Goal: Information Seeking & Learning: Learn about a topic

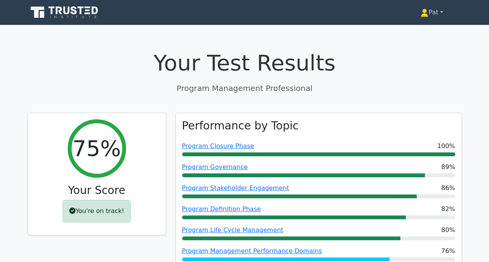
drag, startPoint x: 0, startPoint y: 0, endPoint x: 434, endPoint y: 13, distance: 434.0
click at [434, 13] on link "Pat" at bounding box center [432, 13] width 60 height 16
click at [422, 26] on link "Profile" at bounding box center [432, 31] width 61 height 12
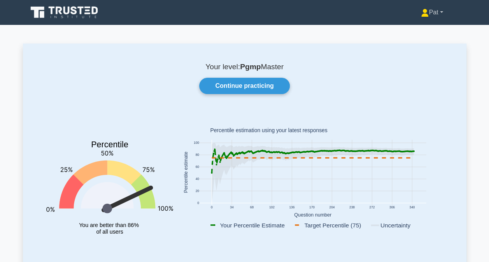
click at [423, 12] on icon at bounding box center [425, 11] width 4 height 4
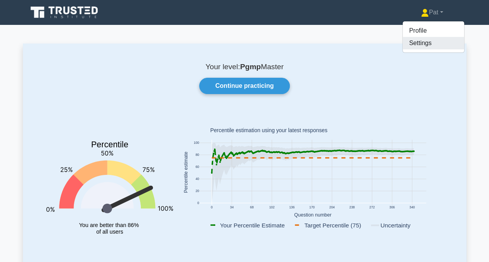
click at [415, 40] on link "Settings" at bounding box center [433, 43] width 61 height 12
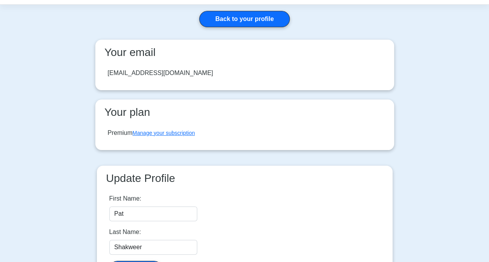
scroll to position [27, 0]
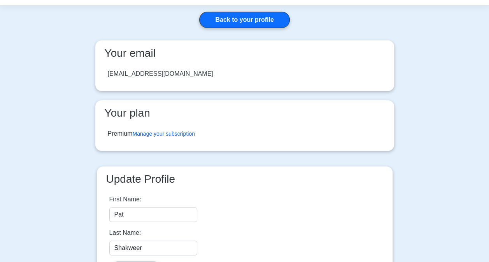
click at [150, 134] on link "Manage your subscription" at bounding box center [164, 134] width 62 height 6
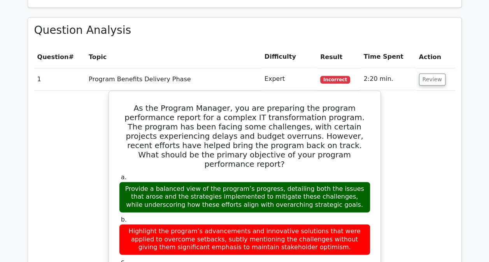
scroll to position [458, 0]
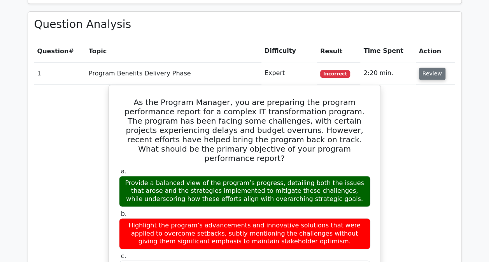
click at [431, 79] on button "Review" at bounding box center [432, 74] width 26 height 12
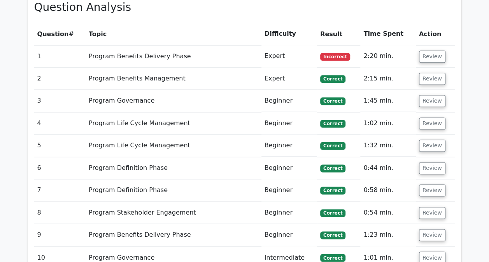
scroll to position [476, 0]
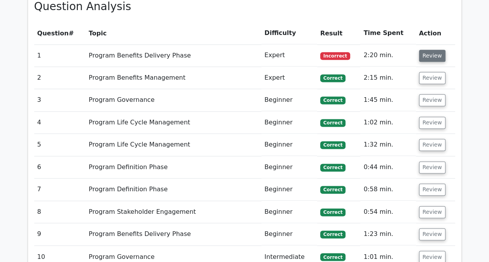
click at [430, 53] on button "Review" at bounding box center [432, 56] width 26 height 12
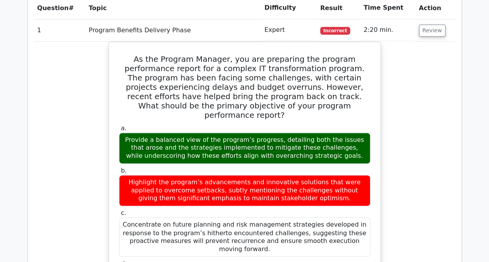
scroll to position [502, 0]
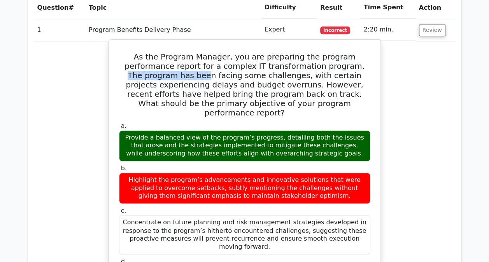
drag, startPoint x: 293, startPoint y: 63, endPoint x: 368, endPoint y: 65, distance: 74.7
click at [368, 65] on h5 "As the Program Manager, you are preparing the program performance report for a …" at bounding box center [244, 84] width 253 height 65
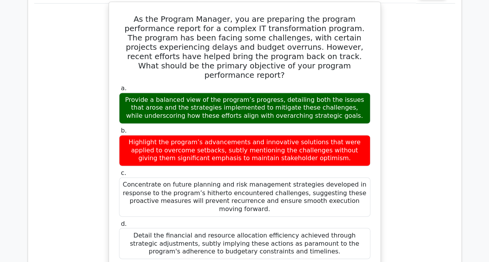
scroll to position [542, 0]
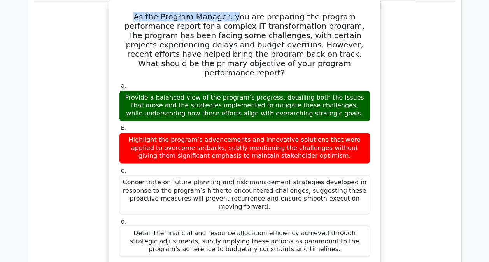
drag, startPoint x: 121, startPoint y: 13, endPoint x: 217, endPoint y: 17, distance: 95.8
click at [217, 17] on h5 "As the Program Manager, you are preparing the program performance report for a …" at bounding box center [244, 44] width 253 height 65
drag, startPoint x: 120, startPoint y: 14, endPoint x: 210, endPoint y: 18, distance: 89.9
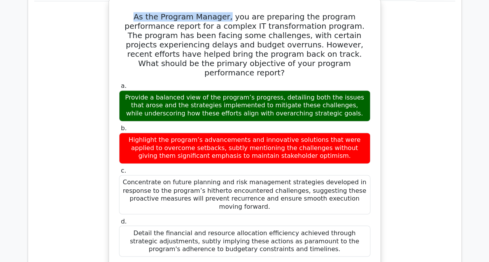
click at [210, 18] on h5 "As the Program Manager, you are preparing the program performance report for a …" at bounding box center [244, 44] width 253 height 65
drag, startPoint x: 210, startPoint y: 18, endPoint x: 181, endPoint y: 32, distance: 31.8
click at [181, 32] on h5 "As the Program Manager, you are preparing the program performance report for a …" at bounding box center [244, 44] width 253 height 65
drag, startPoint x: 182, startPoint y: 100, endPoint x: 144, endPoint y: 100, distance: 38.1
click at [144, 100] on div "Provide a balanced view of the program’s progress, detailing both the issues th…" at bounding box center [244, 105] width 251 height 31
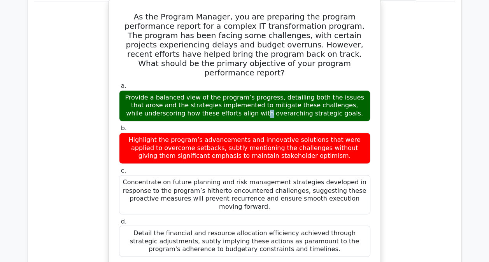
drag, startPoint x: 144, startPoint y: 100, endPoint x: 155, endPoint y: 99, distance: 11.0
click at [155, 99] on div "Provide a balanced view of the program’s progress, detailing both the issues th…" at bounding box center [244, 105] width 251 height 31
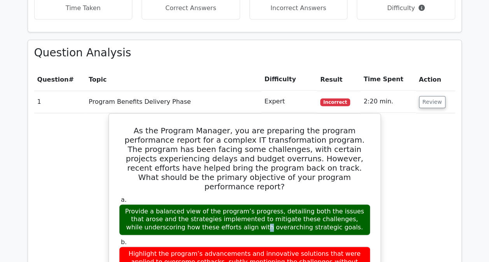
scroll to position [428, 0]
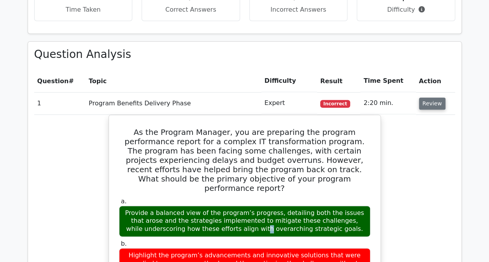
click at [421, 99] on button "Review" at bounding box center [432, 104] width 26 height 12
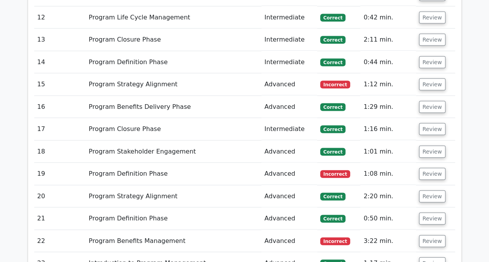
scroll to position [762, 0]
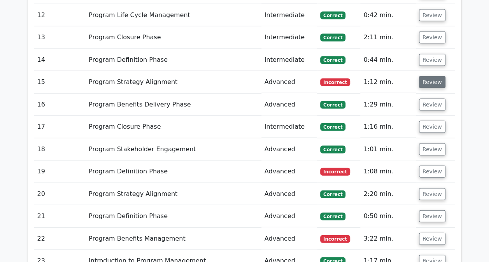
click at [425, 77] on button "Review" at bounding box center [432, 82] width 26 height 12
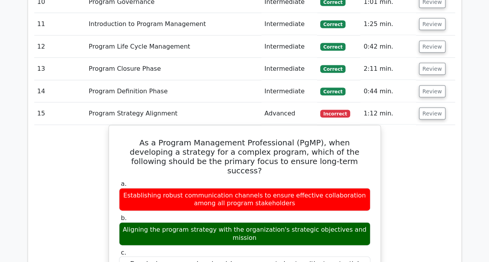
scroll to position [738, 0]
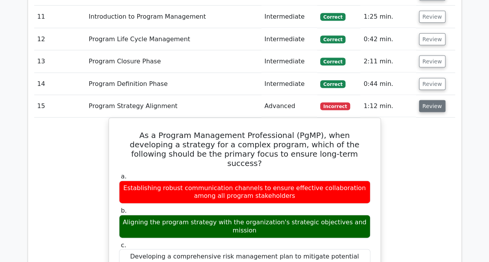
click at [424, 104] on button "Review" at bounding box center [432, 106] width 26 height 12
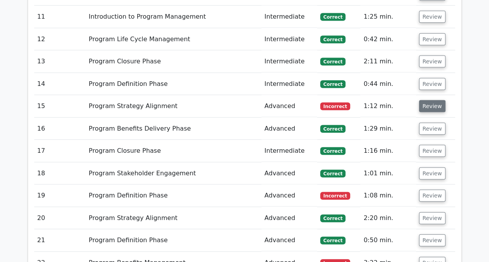
click at [424, 104] on button "Review" at bounding box center [432, 106] width 26 height 12
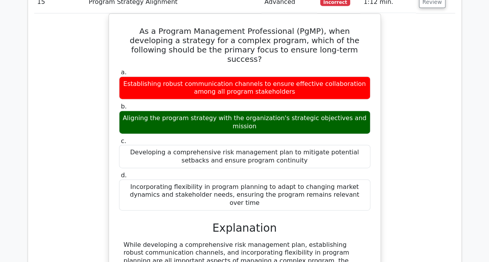
scroll to position [821, 0]
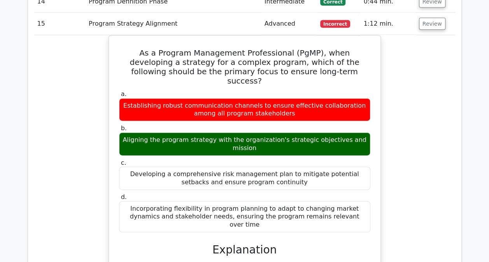
click at [435, 27] on td "Review" at bounding box center [435, 24] width 39 height 22
click at [428, 19] on button "Review" at bounding box center [432, 24] width 26 height 12
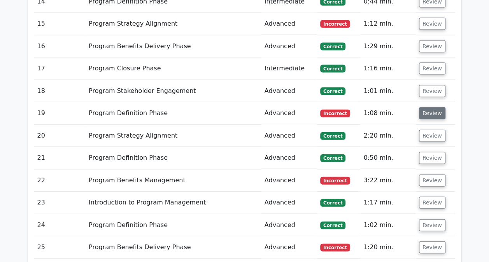
click at [437, 112] on button "Review" at bounding box center [432, 113] width 26 height 12
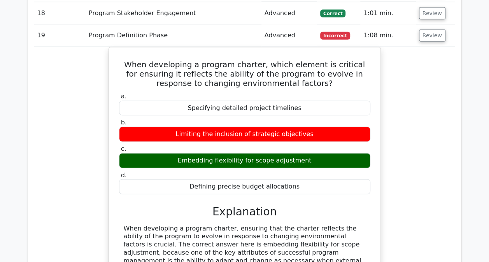
scroll to position [898, 0]
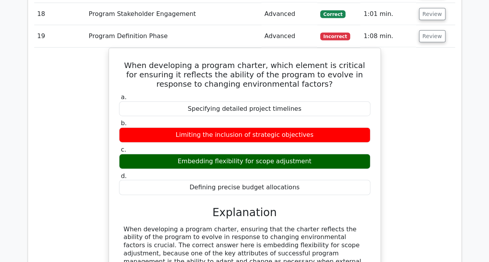
drag, startPoint x: 92, startPoint y: 184, endPoint x: 46, endPoint y: 161, distance: 51.5
click at [46, 161] on div "When developing a program charter, which element is critical for ensuring it re…" at bounding box center [244, 238] width 421 height 381
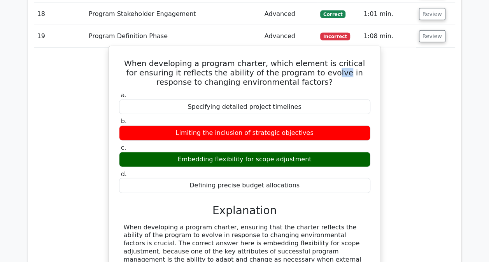
drag, startPoint x: 315, startPoint y: 69, endPoint x: 304, endPoint y: 68, distance: 11.3
click at [304, 68] on h5 "When developing a program charter, which element is critical for ensuring it re…" at bounding box center [244, 73] width 253 height 28
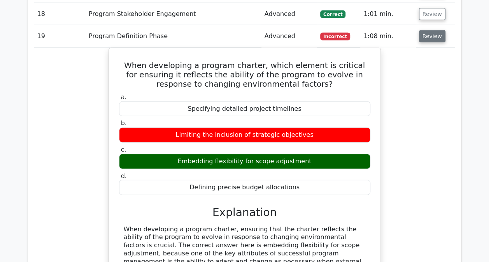
click at [430, 32] on button "Review" at bounding box center [432, 36] width 26 height 12
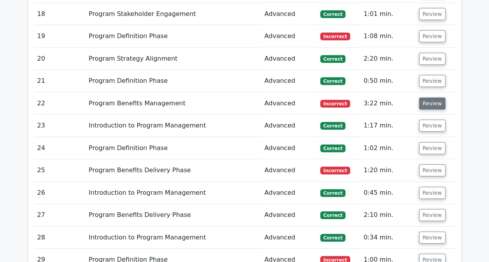
click at [430, 103] on button "Review" at bounding box center [432, 104] width 26 height 12
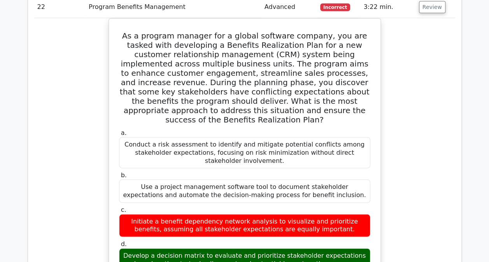
scroll to position [995, 0]
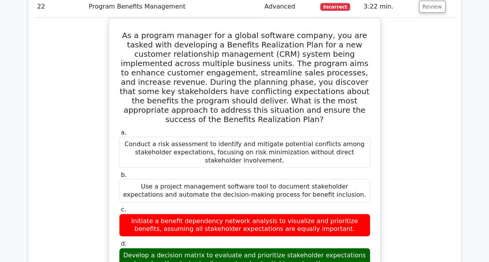
click at [384, 163] on div "As a program manager for a global software company, you are tasked with develop…" at bounding box center [244, 245] width 421 height 454
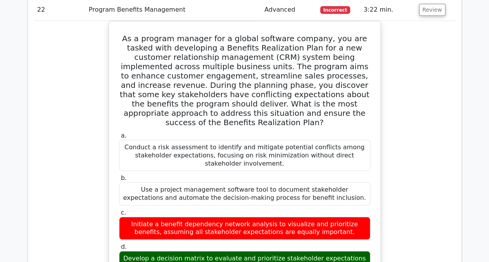
scroll to position [989, 0]
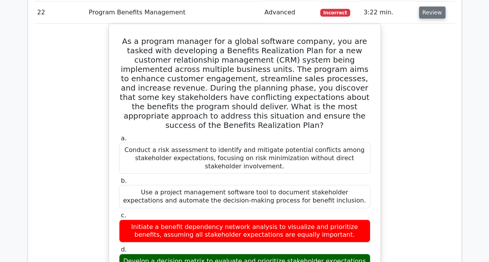
click at [429, 13] on button "Review" at bounding box center [432, 13] width 26 height 12
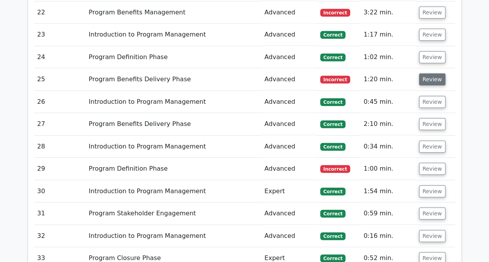
click at [432, 74] on button "Review" at bounding box center [432, 80] width 26 height 12
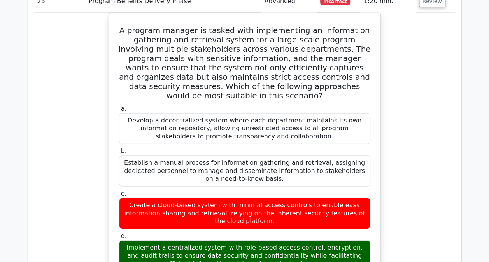
scroll to position [1066, 0]
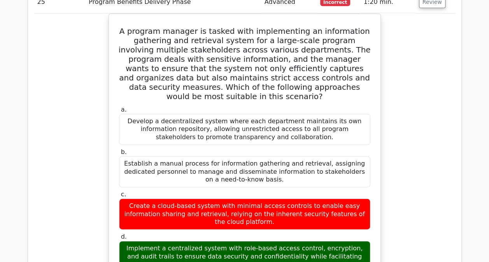
click at [70, 191] on div "A program manager is tasked with implementing an information gathering and retr…" at bounding box center [244, 224] width 421 height 420
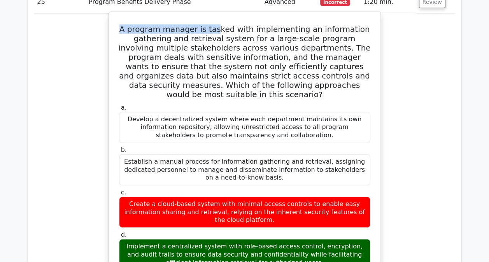
drag, startPoint x: 131, startPoint y: 21, endPoint x: 224, endPoint y: 17, distance: 92.7
click at [224, 17] on div "A program manager is tasked with implementing an information gathering and retr…" at bounding box center [244, 216] width 265 height 403
drag, startPoint x: 224, startPoint y: 17, endPoint x: 188, endPoint y: 33, distance: 39.5
click at [188, 33] on h5 "A program manager is tasked with implementing an information gathering and retr…" at bounding box center [244, 62] width 253 height 75
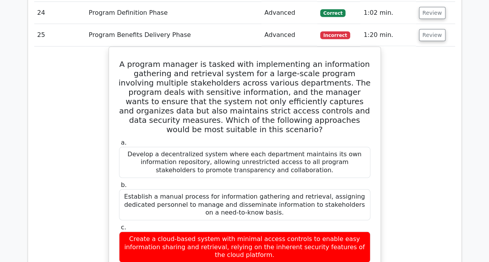
scroll to position [1032, 0]
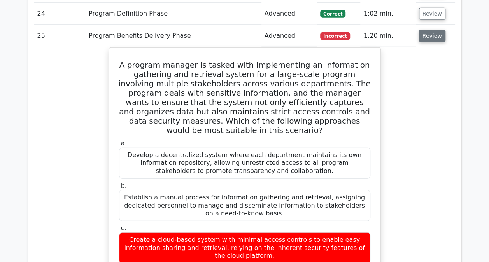
click at [425, 30] on button "Review" at bounding box center [432, 36] width 26 height 12
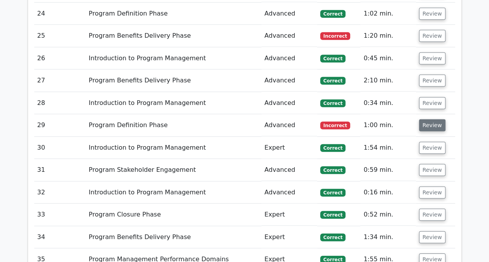
click at [433, 121] on button "Review" at bounding box center [432, 125] width 26 height 12
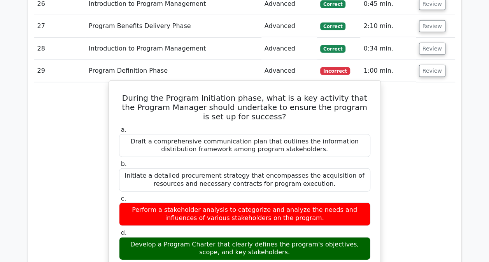
scroll to position [1106, 0]
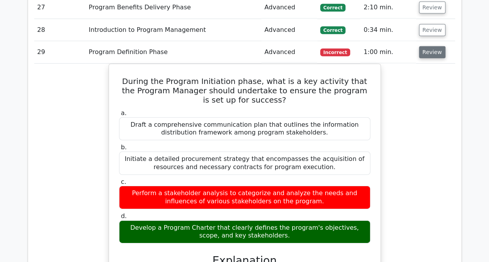
click at [428, 47] on button "Review" at bounding box center [432, 52] width 26 height 12
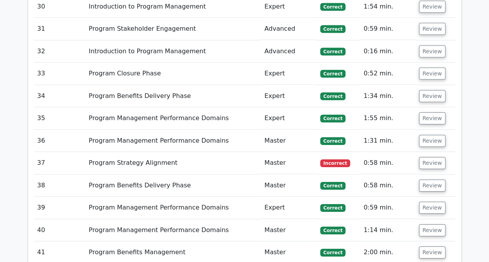
scroll to position [1174, 0]
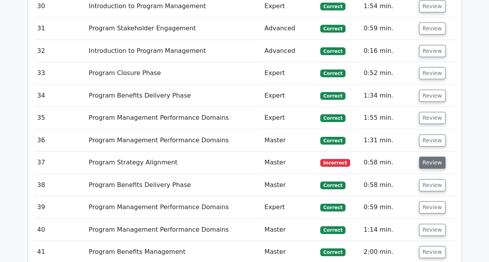
click at [431, 157] on button "Review" at bounding box center [432, 163] width 26 height 12
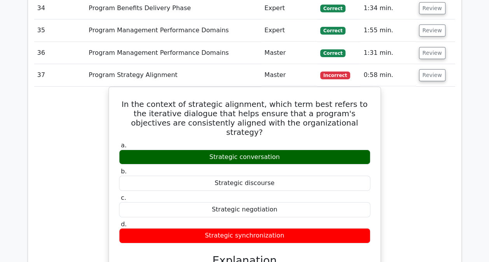
scroll to position [1305, 0]
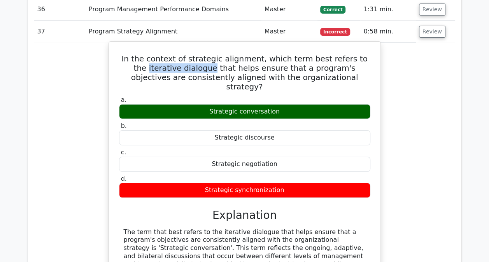
drag, startPoint x: 187, startPoint y: 60, endPoint x: 120, endPoint y: 60, distance: 66.9
click at [120, 60] on h5 "In the context of strategic alignment, which term best refers to the iterative …" at bounding box center [244, 72] width 253 height 37
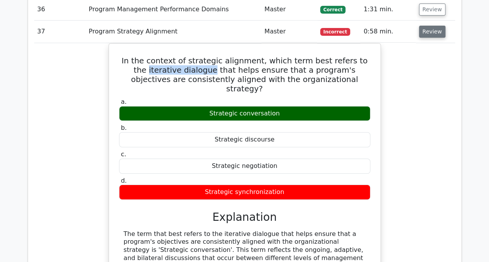
click at [432, 26] on button "Review" at bounding box center [432, 32] width 26 height 12
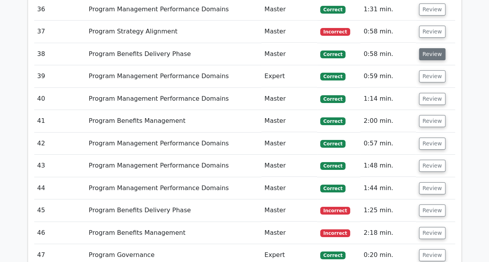
click at [430, 48] on button "Review" at bounding box center [432, 54] width 26 height 12
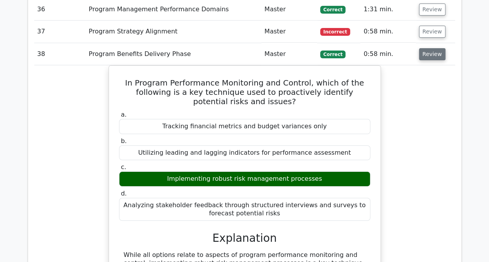
click at [430, 48] on button "Review" at bounding box center [432, 54] width 26 height 12
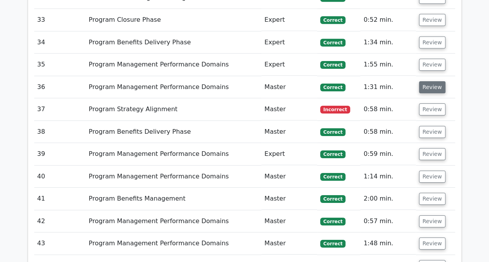
scroll to position [1149, 0]
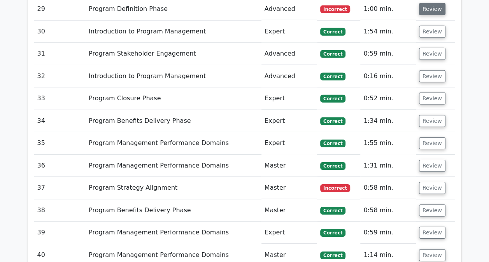
click at [428, 3] on button "Review" at bounding box center [432, 9] width 26 height 12
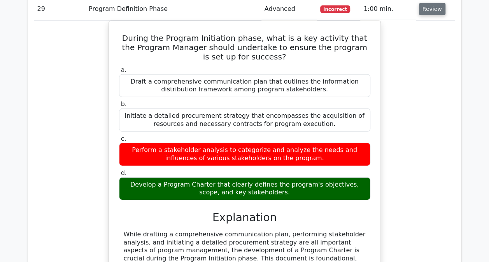
click at [428, 3] on button "Review" at bounding box center [432, 9] width 26 height 12
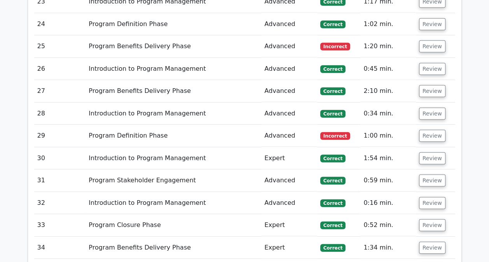
scroll to position [1011, 0]
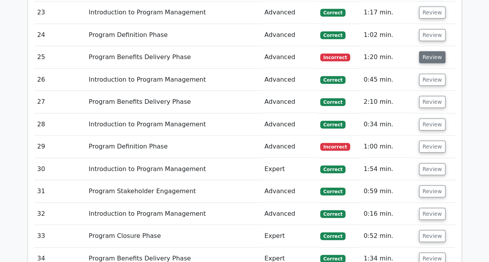
click at [424, 52] on button "Review" at bounding box center [432, 57] width 26 height 12
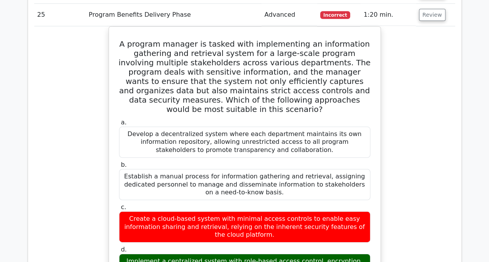
scroll to position [1054, 0]
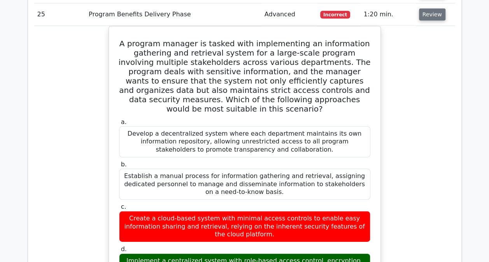
click at [427, 12] on button "Review" at bounding box center [432, 15] width 26 height 12
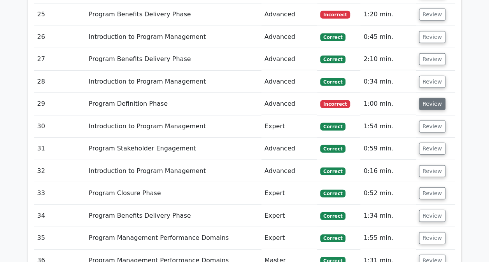
click at [424, 100] on button "Review" at bounding box center [432, 104] width 26 height 12
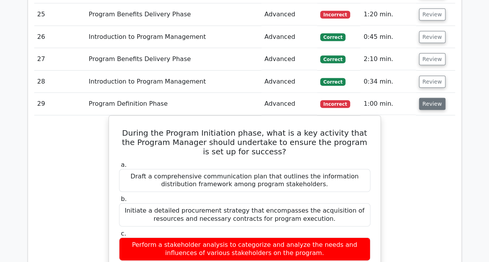
click at [424, 100] on button "Review" at bounding box center [432, 104] width 26 height 12
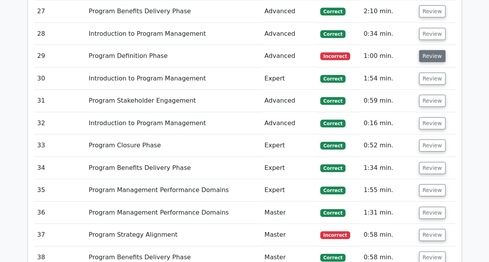
scroll to position [1163, 0]
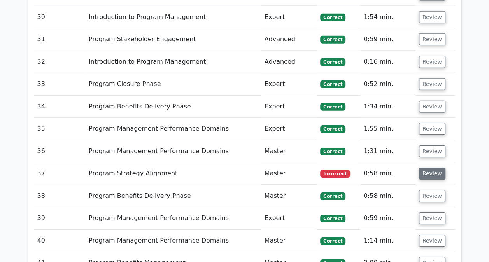
click at [428, 168] on button "Review" at bounding box center [432, 174] width 26 height 12
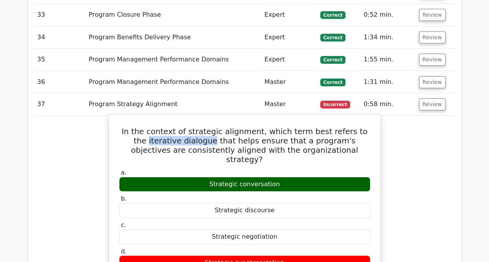
scroll to position [1274, 0]
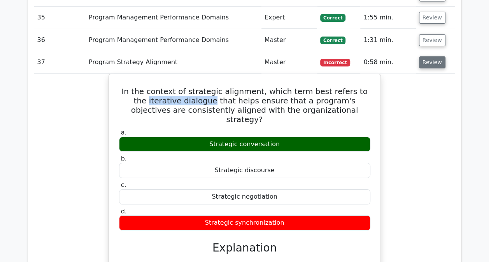
click at [427, 56] on button "Review" at bounding box center [432, 62] width 26 height 12
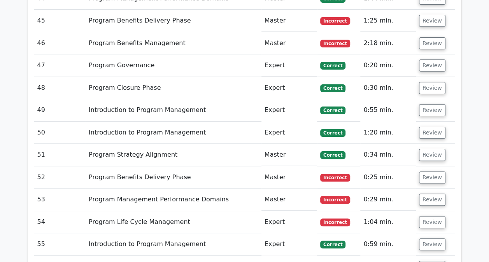
scroll to position [1495, 0]
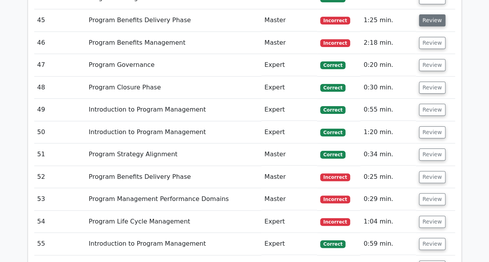
click at [427, 15] on button "Review" at bounding box center [432, 20] width 26 height 12
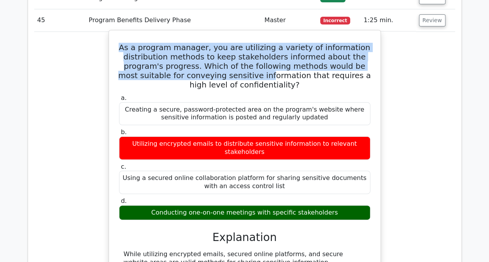
drag, startPoint x: 133, startPoint y: 38, endPoint x: 245, endPoint y: 63, distance: 114.9
click at [245, 63] on h5 "As a program manager, you are utilizing a variety of information distribution m…" at bounding box center [244, 66] width 253 height 47
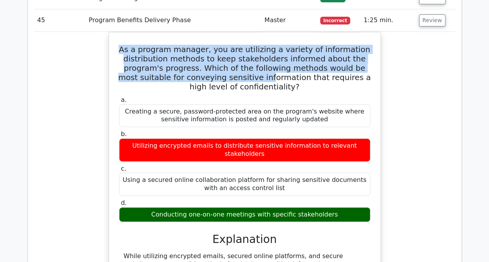
click at [84, 71] on div "As a program manager, you are utilizing a variety of information distribution m…" at bounding box center [244, 191] width 421 height 319
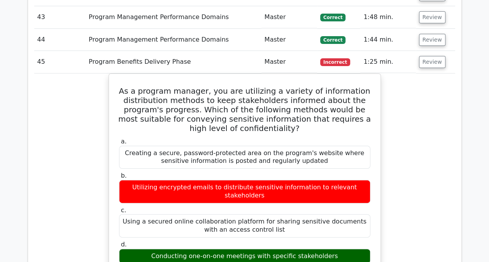
scroll to position [1453, 0]
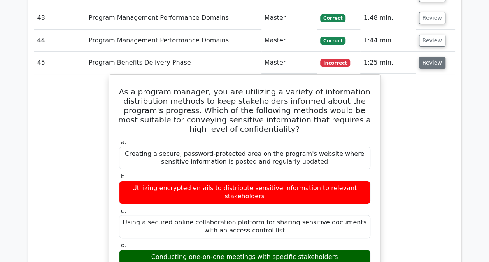
click at [428, 57] on button "Review" at bounding box center [432, 63] width 26 height 12
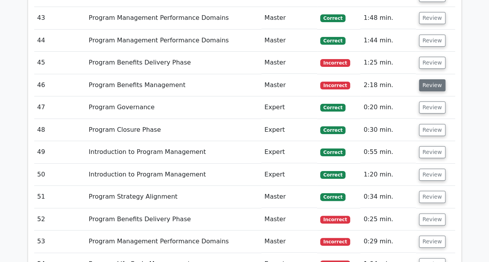
click at [429, 79] on button "Review" at bounding box center [432, 85] width 26 height 12
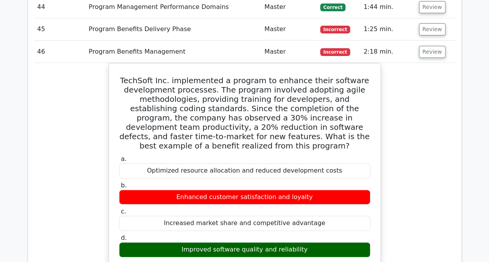
scroll to position [1487, 0]
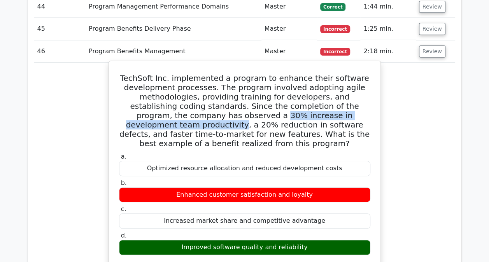
drag, startPoint x: 177, startPoint y: 105, endPoint x: 344, endPoint y: 110, distance: 167.3
click at [344, 110] on h5 "TechSoft Inc. implemented a program to enhance their software development proce…" at bounding box center [244, 111] width 253 height 75
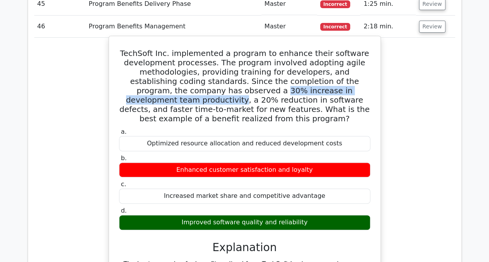
scroll to position [1511, 0]
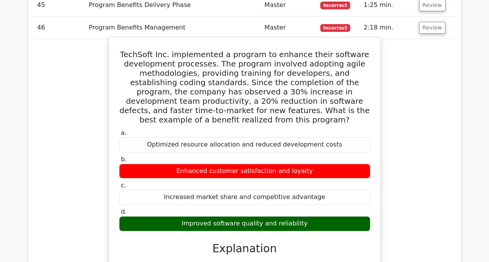
click at [228, 106] on h5 "TechSoft Inc. implemented a program to enhance their software development proce…" at bounding box center [244, 87] width 253 height 75
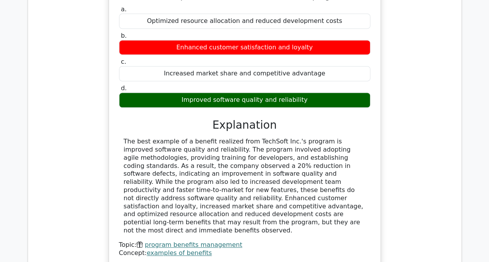
scroll to position [1505, 0]
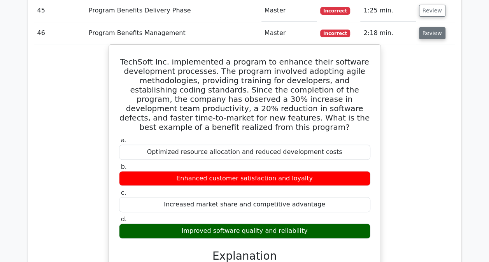
click at [429, 27] on button "Review" at bounding box center [432, 33] width 26 height 12
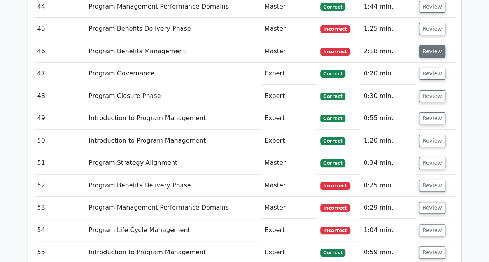
scroll to position [1486, 0]
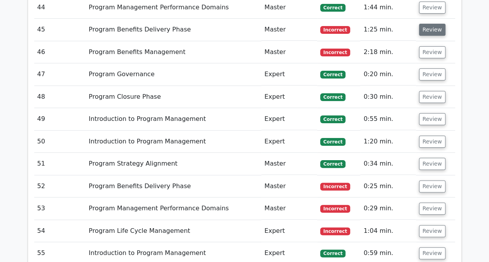
click at [429, 24] on button "Review" at bounding box center [432, 30] width 26 height 12
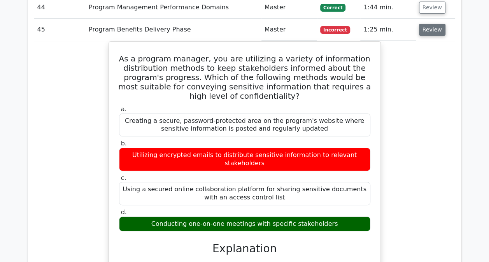
click at [429, 24] on button "Review" at bounding box center [432, 30] width 26 height 12
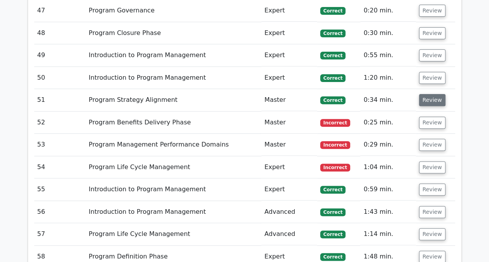
scroll to position [1551, 0]
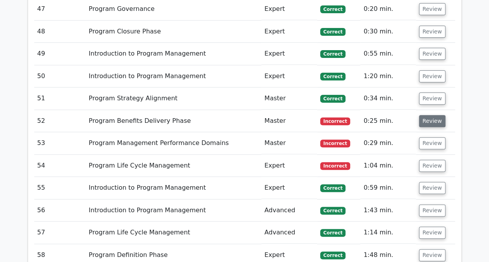
click at [431, 115] on button "Review" at bounding box center [432, 121] width 26 height 12
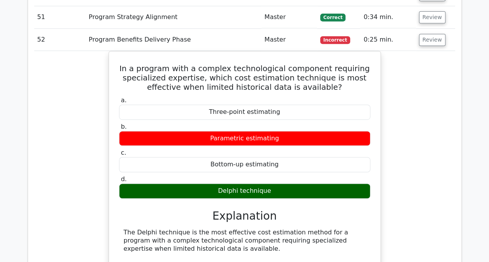
scroll to position [1633, 0]
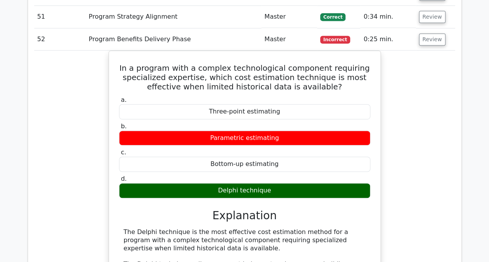
click at [78, 171] on div "In a program with a complex technological component requiring specialized exper…" at bounding box center [244, 265] width 421 height 429
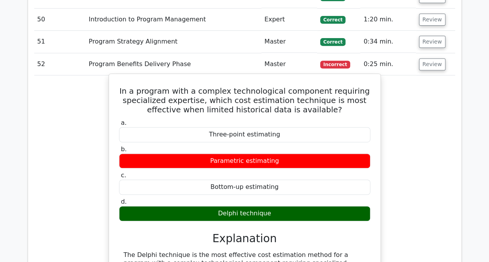
scroll to position [1607, 0]
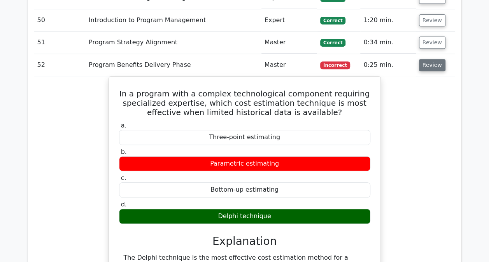
click at [424, 59] on button "Review" at bounding box center [432, 65] width 26 height 12
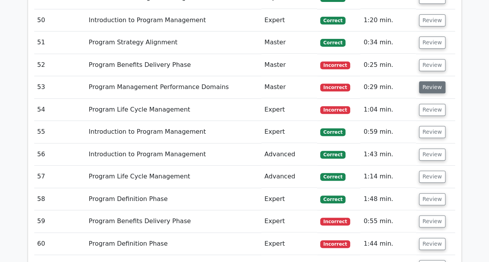
click at [426, 81] on button "Review" at bounding box center [432, 87] width 26 height 12
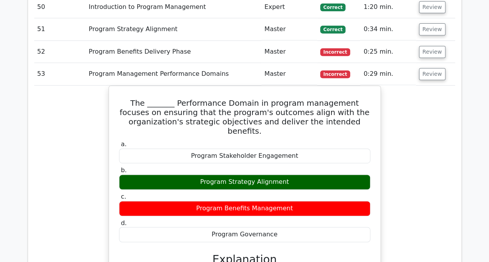
scroll to position [1622, 0]
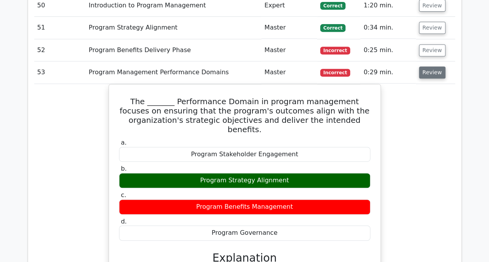
click at [430, 67] on button "Review" at bounding box center [432, 73] width 26 height 12
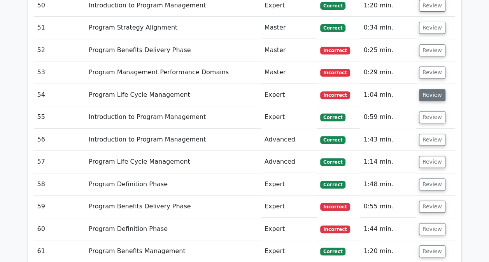
click at [428, 89] on button "Review" at bounding box center [432, 95] width 26 height 12
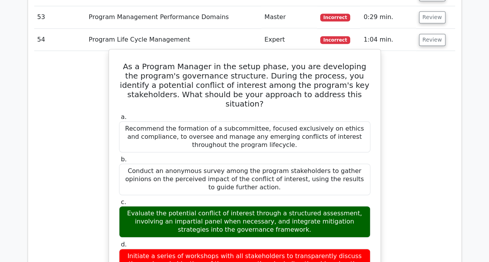
scroll to position [1678, 0]
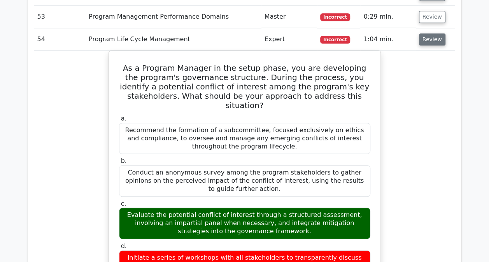
click at [427, 33] on button "Review" at bounding box center [432, 39] width 26 height 12
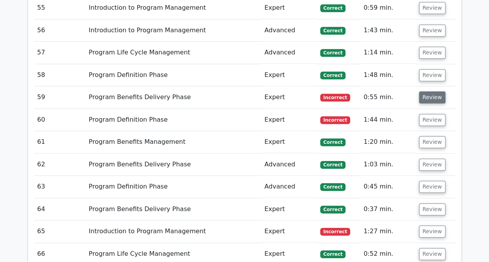
scroll to position [1732, 0]
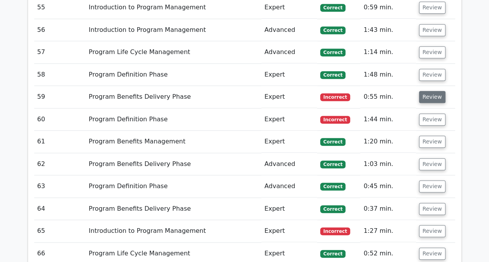
click at [429, 91] on button "Review" at bounding box center [432, 97] width 26 height 12
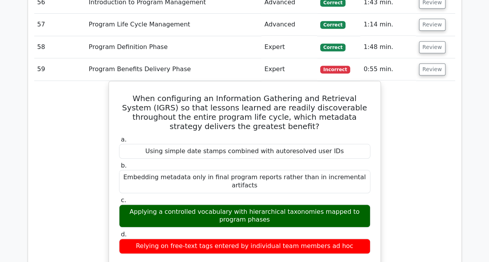
scroll to position [1758, 0]
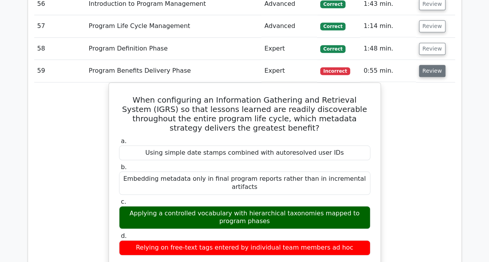
click at [432, 65] on button "Review" at bounding box center [432, 71] width 26 height 12
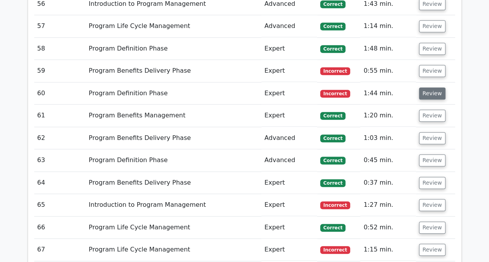
click at [427, 88] on button "Review" at bounding box center [432, 94] width 26 height 12
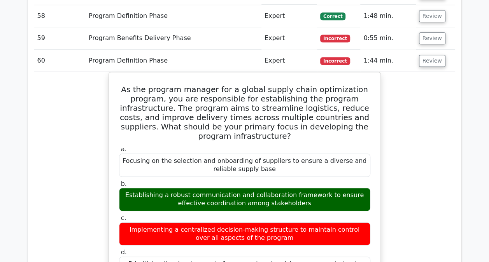
scroll to position [1794, 0]
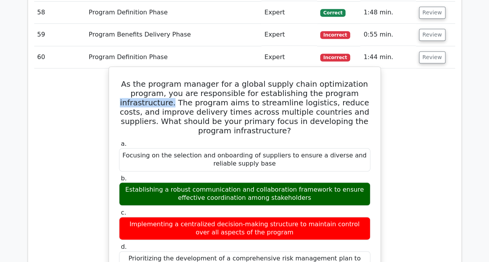
drag, startPoint x: 170, startPoint y: 89, endPoint x: 121, endPoint y: 93, distance: 49.5
click at [121, 93] on h5 "As the program manager for a global supply chain optimization program, you are …" at bounding box center [244, 107] width 253 height 56
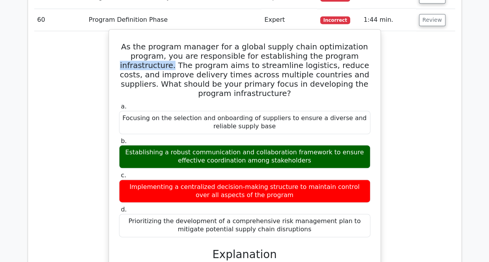
scroll to position [1832, 0]
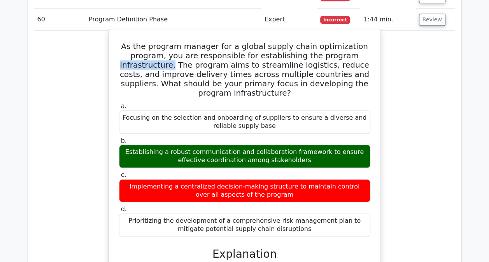
drag, startPoint x: 203, startPoint y: 163, endPoint x: 279, endPoint y: 112, distance: 91.4
click at [279, 112] on div "a. Focusing on the selection and onboarding of suppliers to ensure a diverse an…" at bounding box center [244, 170] width 261 height 138
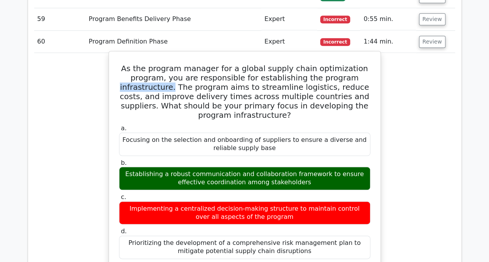
scroll to position [1792, 0]
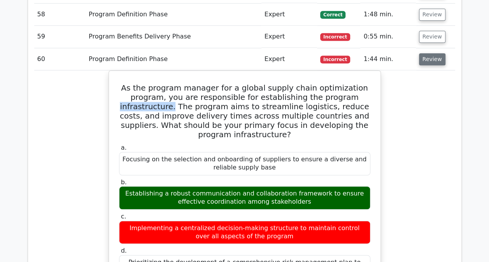
click at [425, 53] on button "Review" at bounding box center [432, 59] width 26 height 12
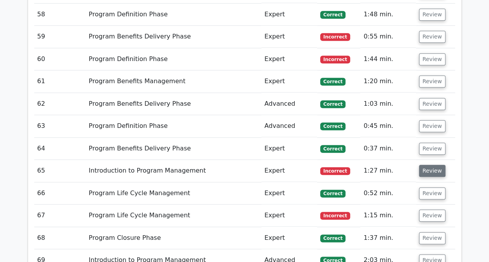
click at [426, 165] on button "Review" at bounding box center [432, 171] width 26 height 12
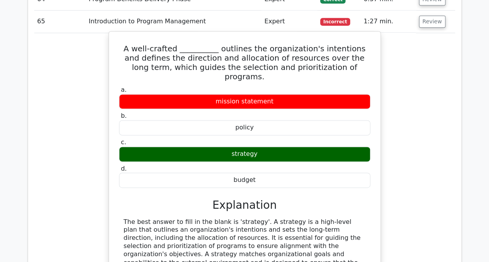
scroll to position [1858, 0]
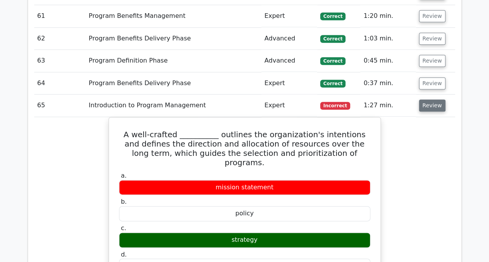
click at [433, 100] on button "Review" at bounding box center [432, 106] width 26 height 12
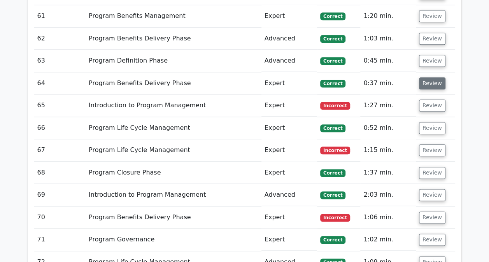
click at [429, 77] on button "Review" at bounding box center [432, 83] width 26 height 12
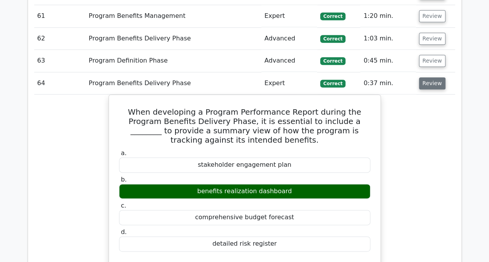
click at [429, 77] on button "Review" at bounding box center [432, 83] width 26 height 12
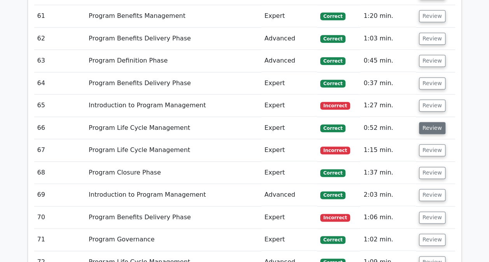
click at [430, 122] on button "Review" at bounding box center [432, 128] width 26 height 12
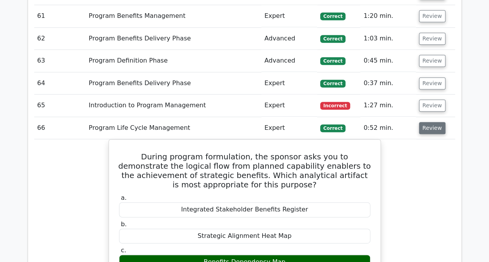
click at [430, 122] on button "Review" at bounding box center [432, 128] width 26 height 12
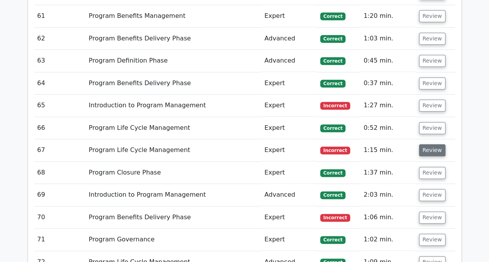
click at [427, 144] on button "Review" at bounding box center [432, 150] width 26 height 12
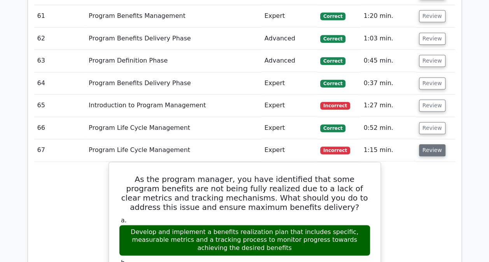
click at [427, 144] on button "Review" at bounding box center [432, 150] width 26 height 12
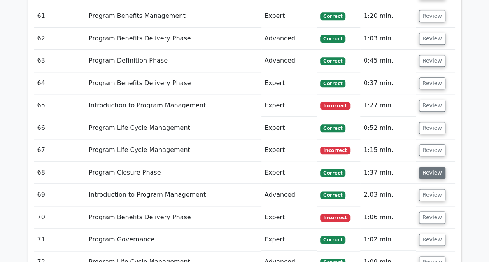
click at [428, 167] on button "Review" at bounding box center [432, 173] width 26 height 12
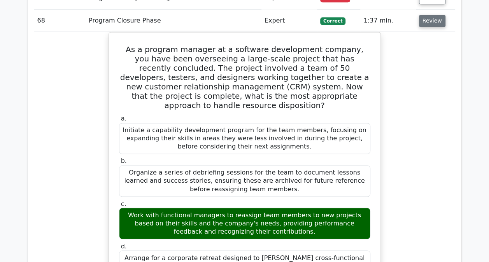
scroll to position [2009, 0]
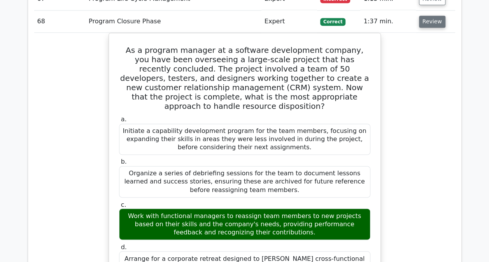
click at [427, 16] on button "Review" at bounding box center [432, 22] width 26 height 12
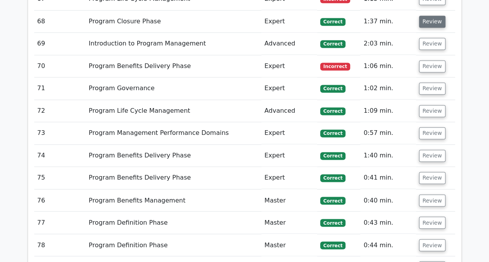
click at [427, 16] on button "Review" at bounding box center [432, 22] width 26 height 12
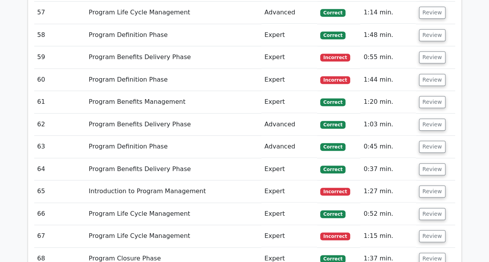
scroll to position [1771, 0]
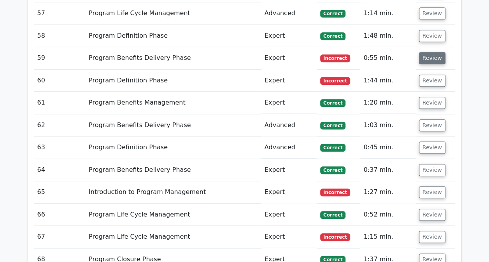
click at [422, 52] on button "Review" at bounding box center [432, 58] width 26 height 12
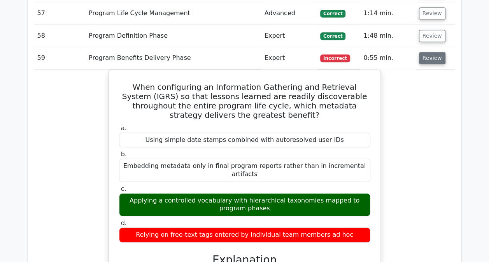
click at [422, 52] on button "Review" at bounding box center [432, 58] width 26 height 12
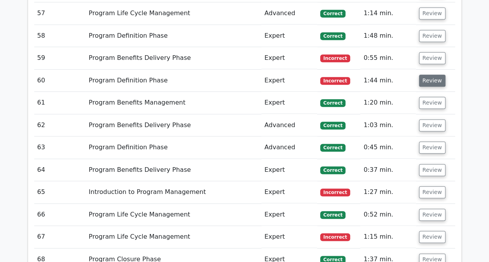
click at [427, 75] on button "Review" at bounding box center [432, 81] width 26 height 12
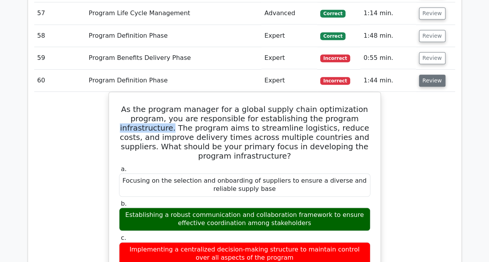
click at [427, 75] on button "Review" at bounding box center [432, 81] width 26 height 12
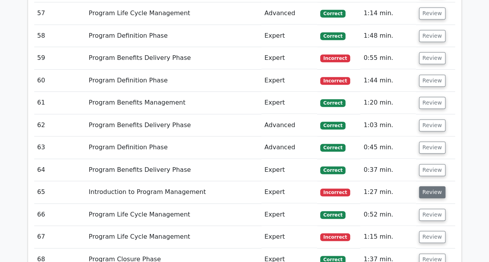
click at [429, 186] on button "Review" at bounding box center [432, 192] width 26 height 12
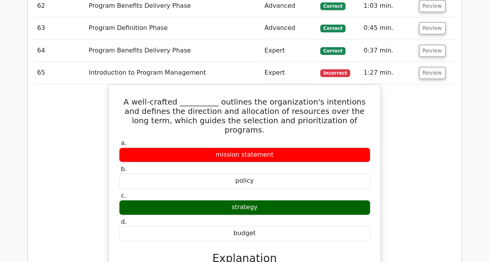
scroll to position [1933, 0]
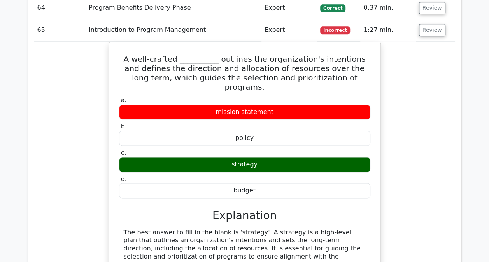
click at [394, 151] on div "A well-crafted __________ outlines the organization's intentions and defines th…" at bounding box center [244, 229] width 421 height 374
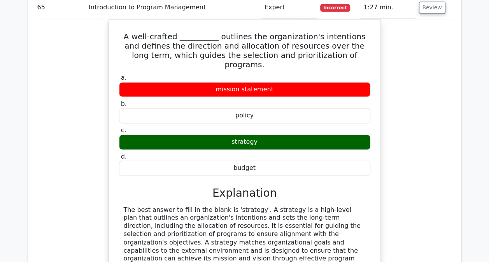
scroll to position [1956, 0]
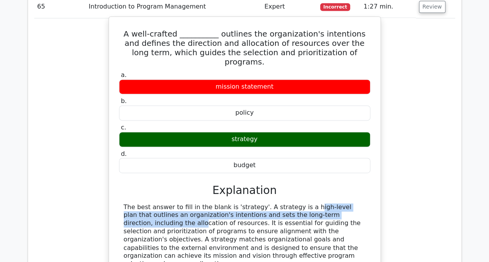
drag, startPoint x: 253, startPoint y: 181, endPoint x: 317, endPoint y: 189, distance: 65.0
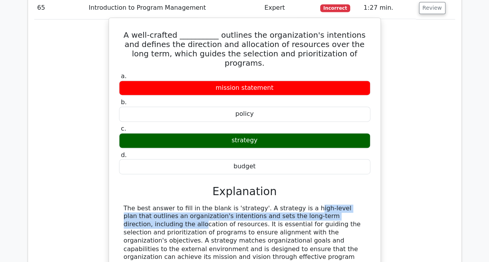
scroll to position [1955, 0]
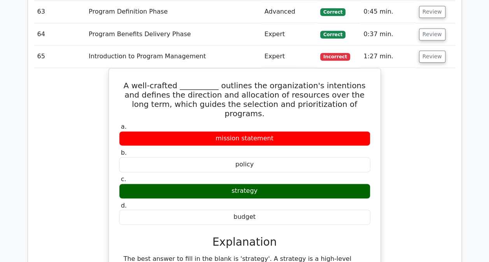
scroll to position [1906, 0]
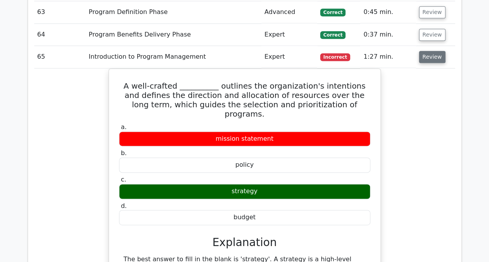
click at [427, 51] on button "Review" at bounding box center [432, 57] width 26 height 12
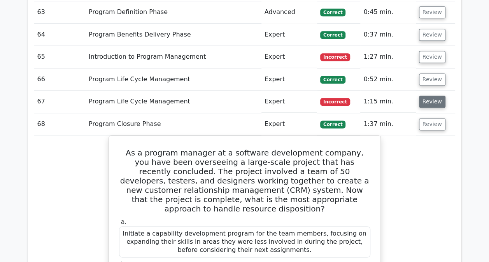
click at [429, 96] on button "Review" at bounding box center [432, 102] width 26 height 12
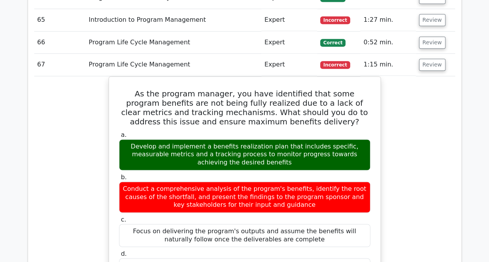
scroll to position [1941, 0]
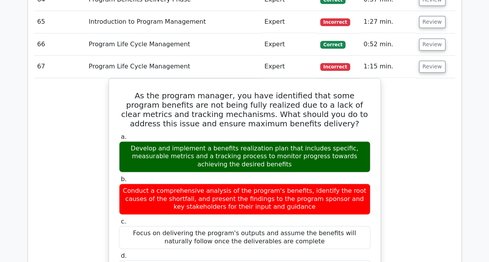
click at [417, 157] on div "As the program manager, you have identified that some program benefits are not …" at bounding box center [244, 265] width 421 height 374
click at [433, 61] on button "Review" at bounding box center [432, 67] width 26 height 12
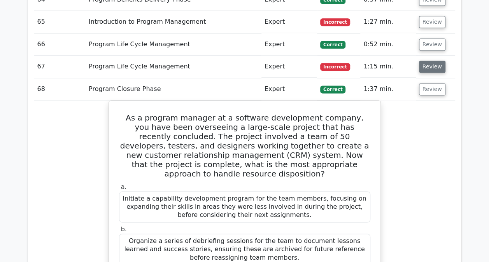
click at [433, 61] on button "Review" at bounding box center [432, 67] width 26 height 12
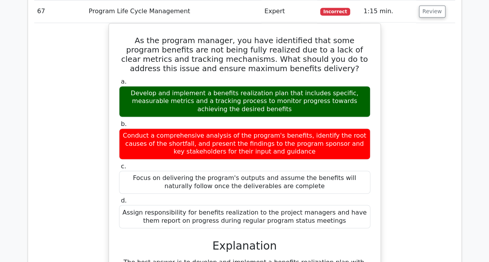
scroll to position [1970, 0]
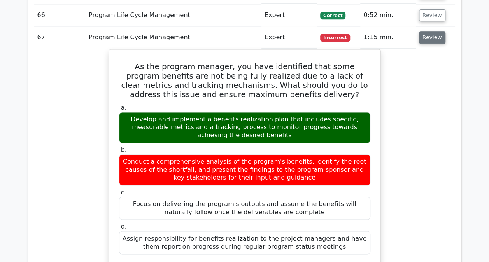
click at [426, 32] on button "Review" at bounding box center [432, 38] width 26 height 12
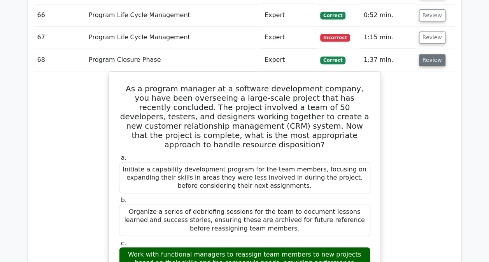
click at [427, 54] on button "Review" at bounding box center [432, 60] width 26 height 12
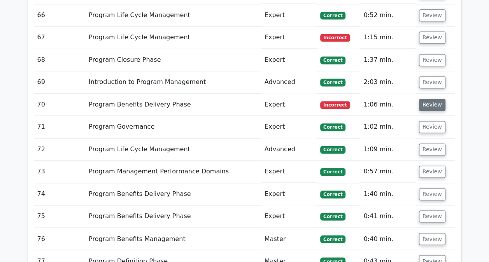
click at [426, 99] on button "Review" at bounding box center [432, 105] width 26 height 12
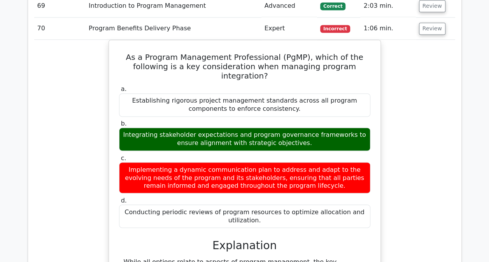
scroll to position [2006, 0]
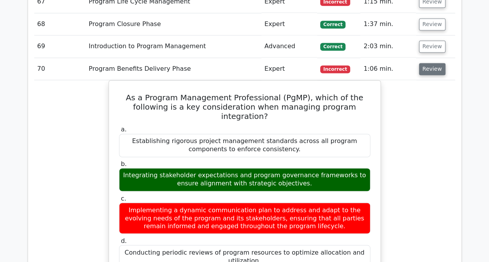
click at [431, 63] on button "Review" at bounding box center [432, 69] width 26 height 12
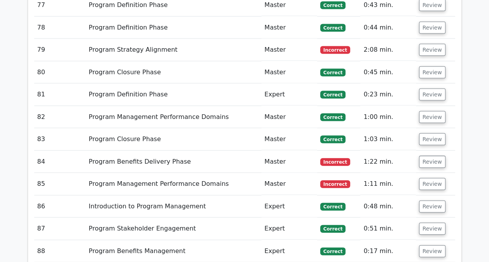
scroll to position [2227, 0]
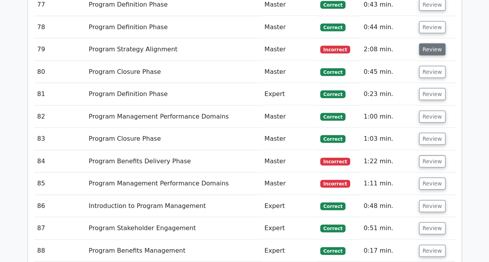
click at [431, 44] on button "Review" at bounding box center [432, 50] width 26 height 12
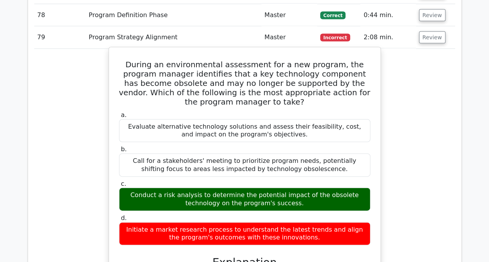
scroll to position [2240, 0]
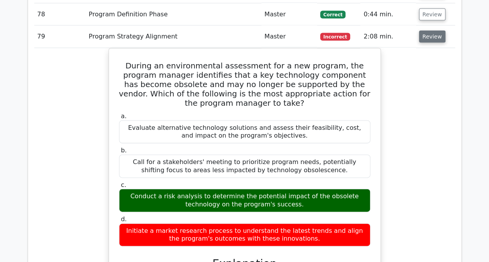
click at [426, 31] on button "Review" at bounding box center [432, 37] width 26 height 12
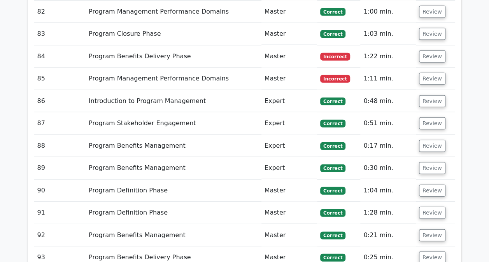
scroll to position [2332, 0]
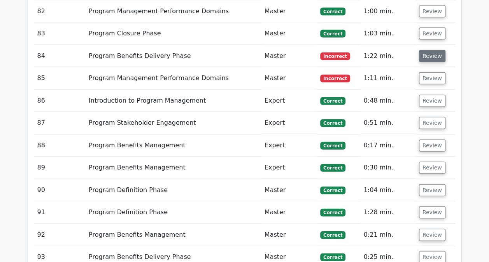
click at [428, 50] on button "Review" at bounding box center [432, 56] width 26 height 12
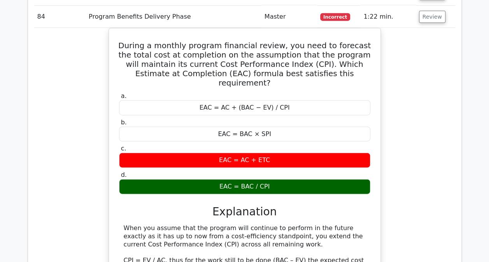
scroll to position [2372, 0]
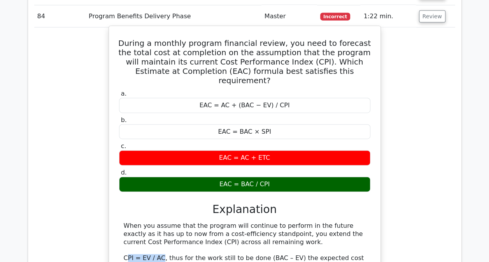
drag, startPoint x: 161, startPoint y: 232, endPoint x: 126, endPoint y: 230, distance: 34.3
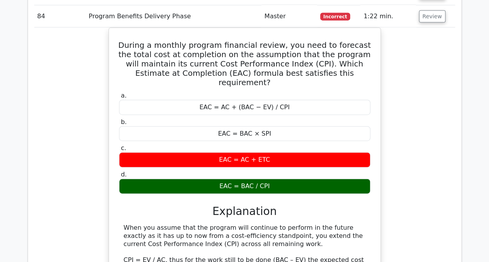
drag, startPoint x: 126, startPoint y: 230, endPoint x: 98, endPoint y: 229, distance: 28.8
click at [98, 229] on div "During a monthly program financial review, you need to forecast the total cost …" at bounding box center [244, 236] width 421 height 416
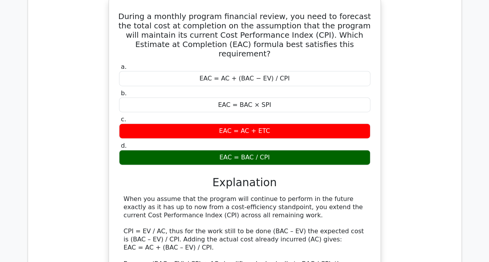
scroll to position [2404, 0]
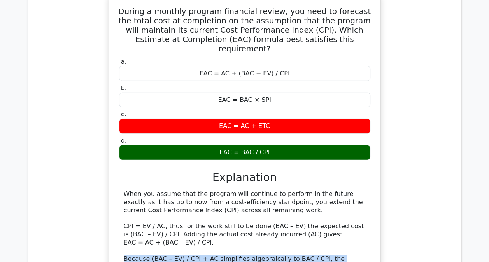
drag, startPoint x: 123, startPoint y: 230, endPoint x: 170, endPoint y: 249, distance: 50.8
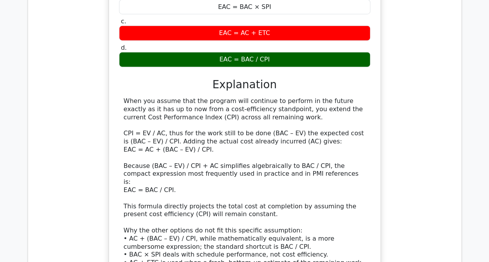
scroll to position [2498, 0]
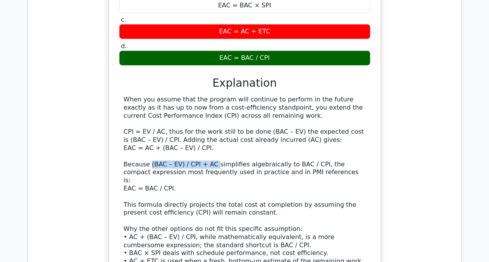
drag, startPoint x: 148, startPoint y: 137, endPoint x: 208, endPoint y: 135, distance: 60.0
click at [208, 135] on div "When you assume that the program will continue to perform in the future exactly…" at bounding box center [245, 185] width 242 height 178
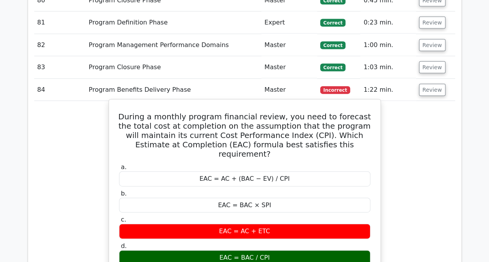
scroll to position [2295, 0]
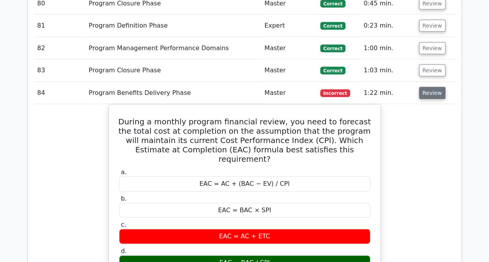
click at [432, 87] on button "Review" at bounding box center [432, 93] width 26 height 12
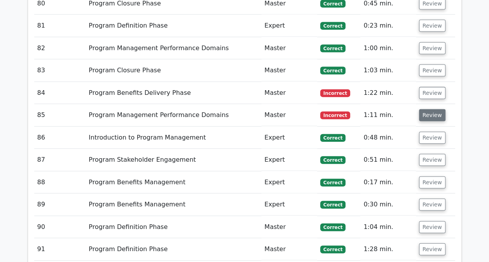
click at [431, 109] on button "Review" at bounding box center [432, 115] width 26 height 12
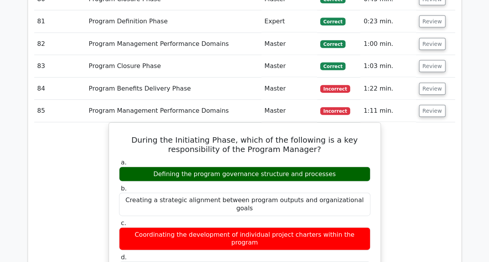
scroll to position [2301, 0]
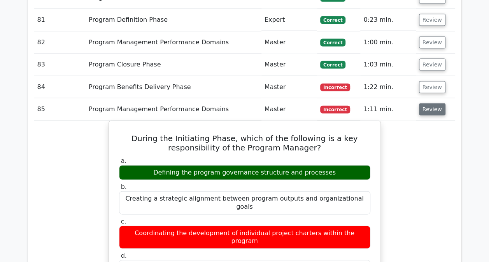
click at [434, 103] on button "Review" at bounding box center [432, 109] width 26 height 12
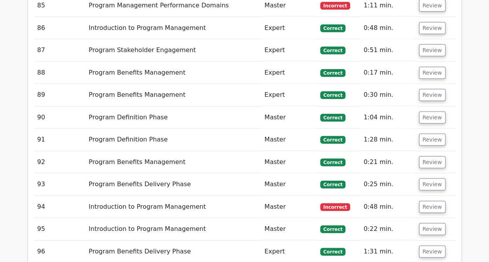
scroll to position [2407, 0]
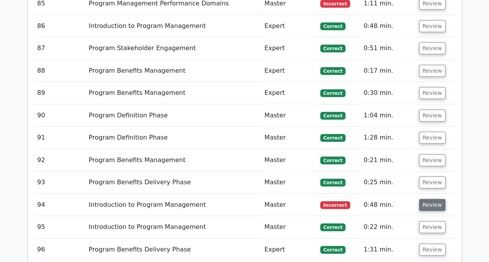
click at [427, 199] on button "Review" at bounding box center [432, 205] width 26 height 12
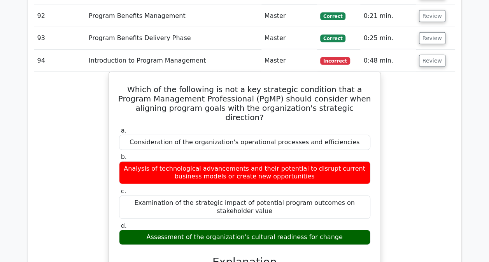
scroll to position [2547, 0]
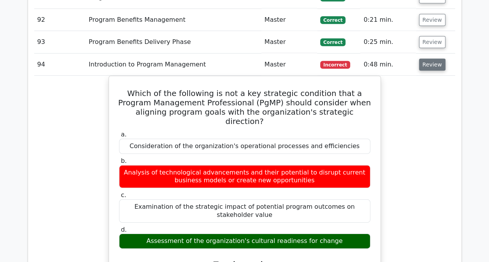
click at [421, 59] on button "Review" at bounding box center [432, 65] width 26 height 12
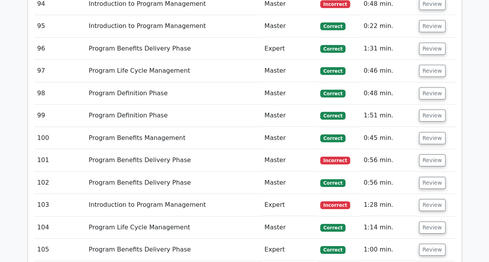
scroll to position [2611, 0]
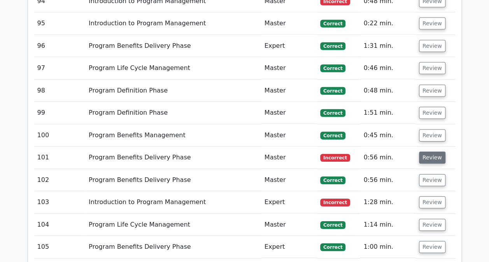
click at [431, 152] on button "Review" at bounding box center [432, 158] width 26 height 12
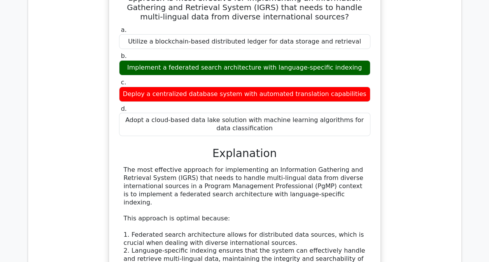
scroll to position [2808, 0]
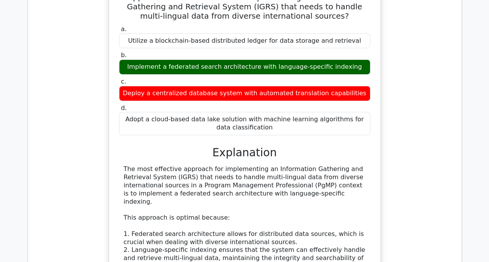
copy div "Federated"
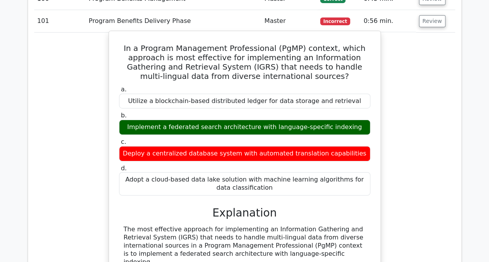
scroll to position [2745, 0]
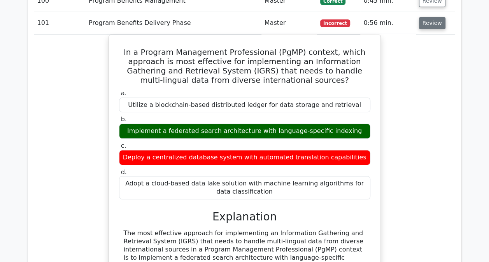
click at [425, 17] on button "Review" at bounding box center [432, 23] width 26 height 12
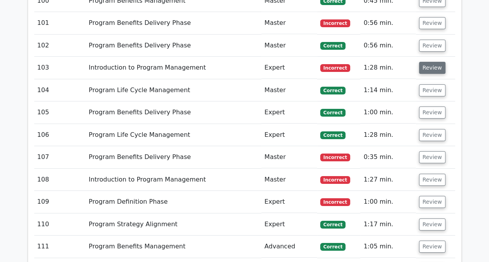
click at [426, 62] on button "Review" at bounding box center [432, 68] width 26 height 12
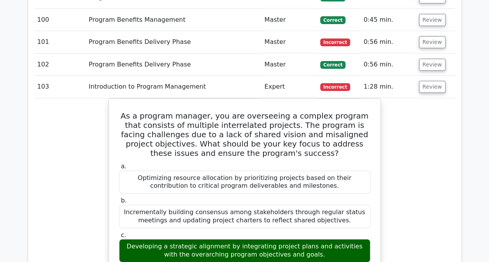
scroll to position [2723, 0]
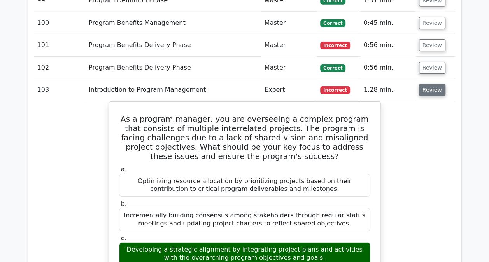
click at [432, 84] on button "Review" at bounding box center [432, 90] width 26 height 12
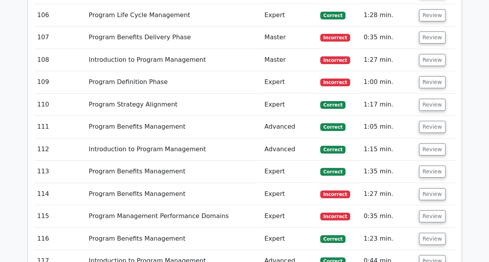
scroll to position [2866, 0]
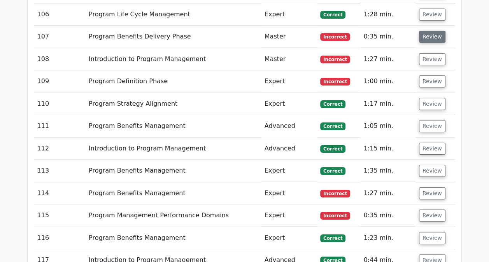
click at [425, 31] on button "Review" at bounding box center [432, 37] width 26 height 12
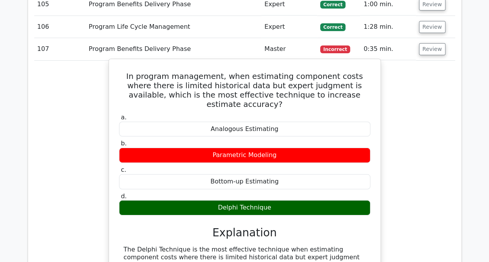
scroll to position [2853, 0]
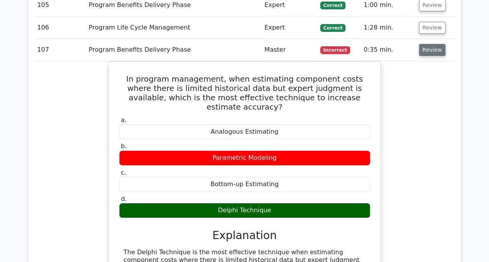
click at [428, 44] on button "Review" at bounding box center [432, 50] width 26 height 12
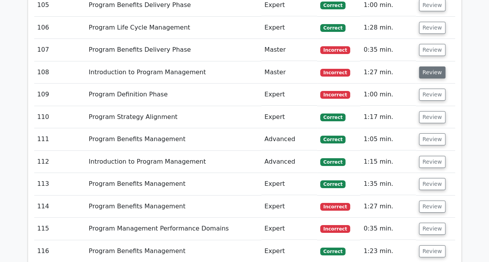
click at [426, 67] on button "Review" at bounding box center [432, 73] width 26 height 12
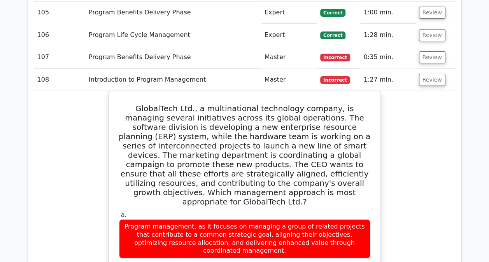
scroll to position [2845, 0]
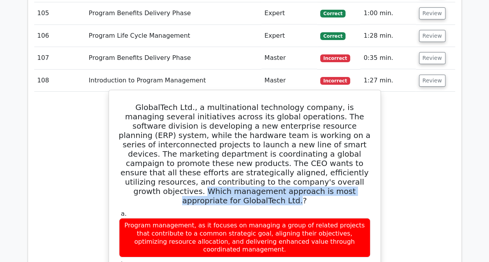
drag, startPoint x: 191, startPoint y: 161, endPoint x: 277, endPoint y: 172, distance: 86.7
click at [277, 172] on h5 "GlobalTech Ltd., a multinational technology company, is managing several initia…" at bounding box center [244, 154] width 253 height 103
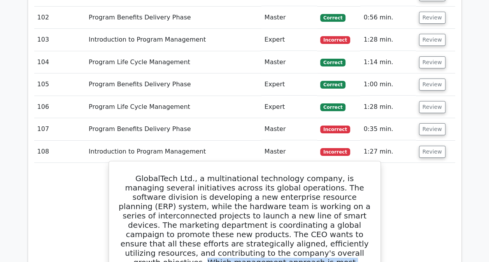
scroll to position [2773, 0]
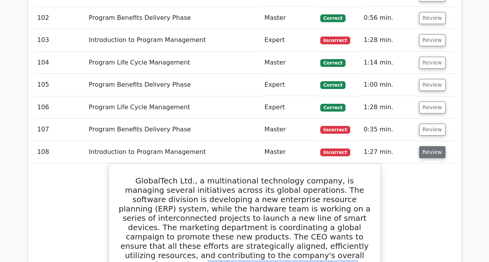
click at [425, 146] on button "Review" at bounding box center [432, 152] width 26 height 12
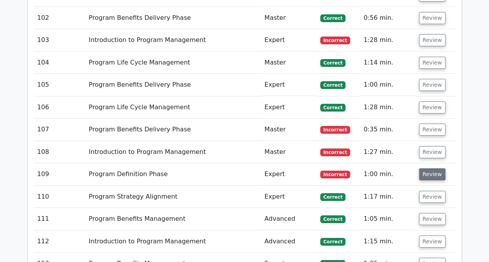
click at [431, 168] on button "Review" at bounding box center [432, 174] width 26 height 12
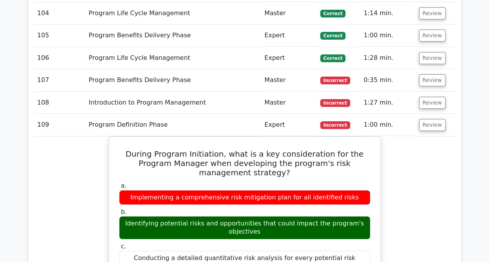
scroll to position [2823, 0]
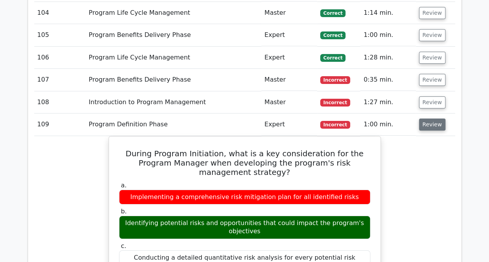
click at [428, 119] on button "Review" at bounding box center [432, 125] width 26 height 12
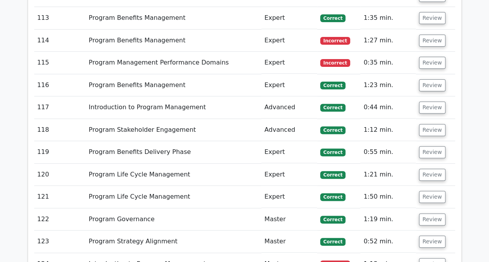
scroll to position [3020, 0]
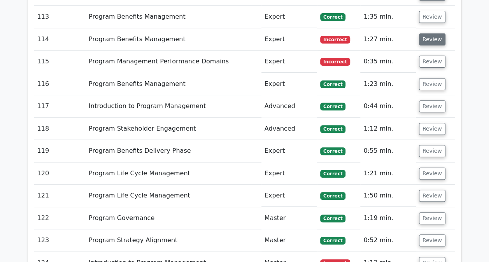
click at [427, 33] on button "Review" at bounding box center [432, 39] width 26 height 12
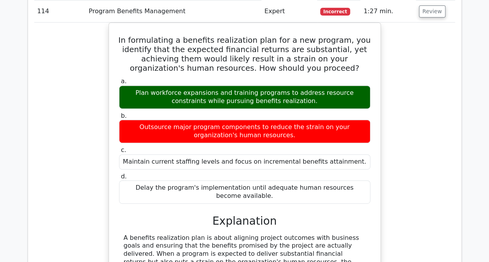
scroll to position [3048, 0]
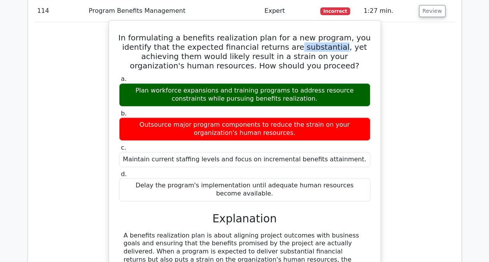
drag, startPoint x: 339, startPoint y: 22, endPoint x: 298, endPoint y: 21, distance: 41.2
click at [298, 33] on h5 "In formulating a benefits realization plan for a new program, you identify that…" at bounding box center [244, 51] width 253 height 37
drag, startPoint x: 298, startPoint y: 21, endPoint x: 300, endPoint y: 27, distance: 6.4
copy h5 "substantial"
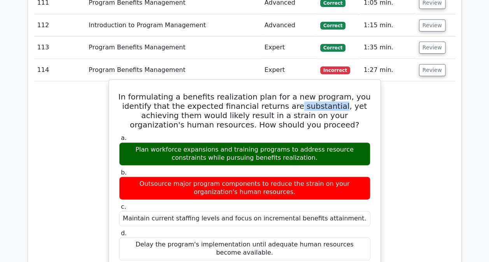
scroll to position [2985, 0]
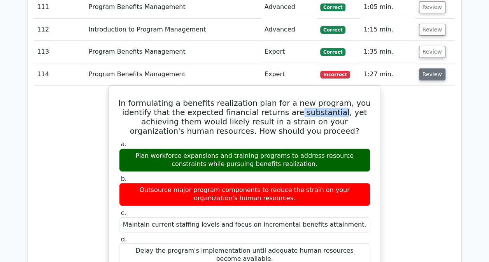
click at [429, 68] on button "Review" at bounding box center [432, 74] width 26 height 12
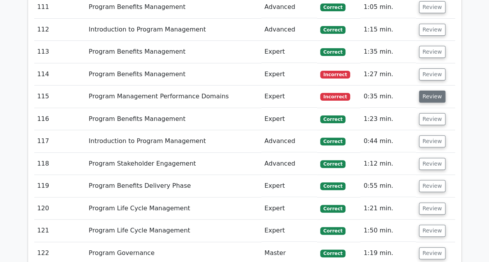
click at [429, 91] on button "Review" at bounding box center [432, 97] width 26 height 12
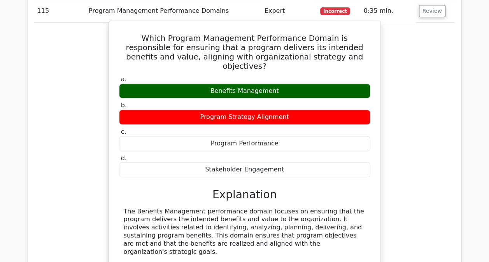
scroll to position [3032, 0]
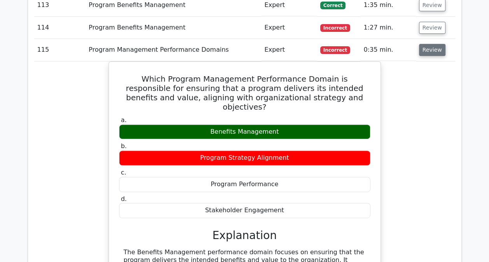
click at [421, 44] on button "Review" at bounding box center [432, 50] width 26 height 12
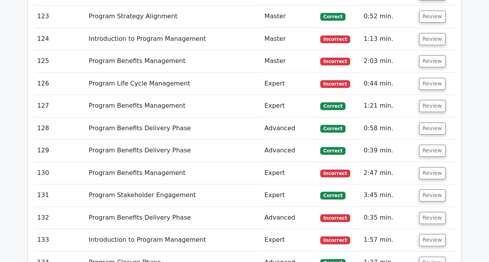
scroll to position [3246, 0]
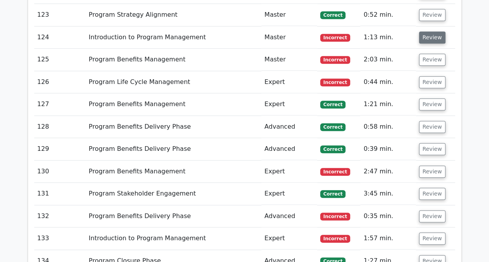
click at [427, 32] on button "Review" at bounding box center [432, 38] width 26 height 12
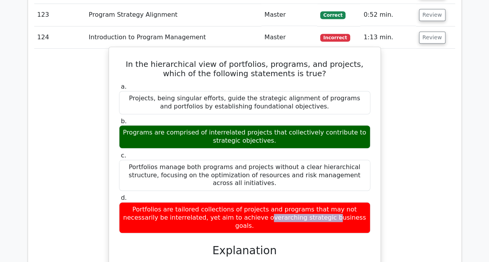
drag, startPoint x: 220, startPoint y: 174, endPoint x: 165, endPoint y: 174, distance: 55.2
click at [165, 202] on div "Portfolios are tailored collections of projects and programs that may not neces…" at bounding box center [244, 217] width 251 height 31
drag, startPoint x: 165, startPoint y: 174, endPoint x: 177, endPoint y: 177, distance: 12.0
copy div "tailored collections"
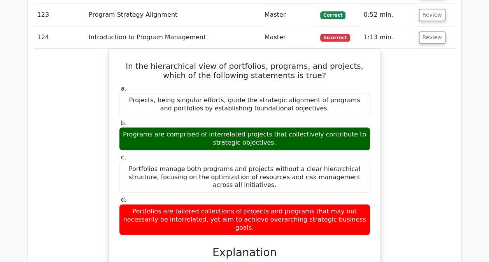
click at [46, 146] on div "In the hierarchical view of portfolios, programs, and projects, which of the fo…" at bounding box center [244, 214] width 421 height 331
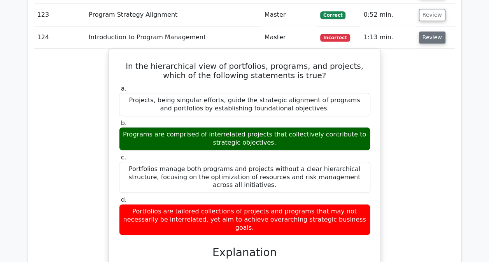
click at [436, 32] on button "Review" at bounding box center [432, 38] width 26 height 12
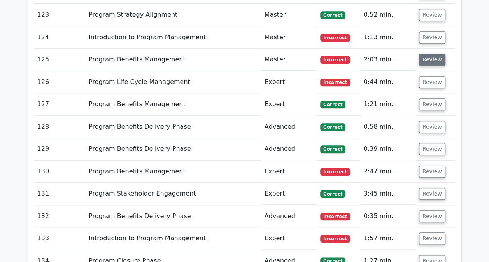
click at [431, 54] on button "Review" at bounding box center [432, 60] width 26 height 12
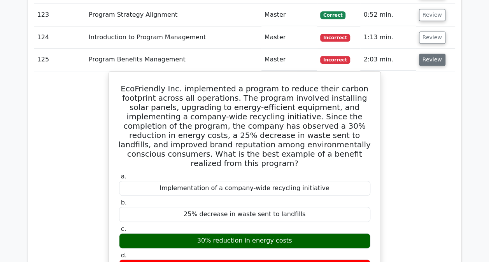
click at [431, 54] on button "Review" at bounding box center [432, 60] width 26 height 12
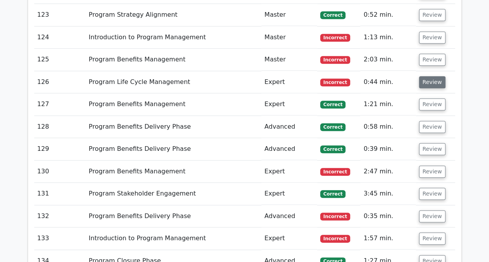
click at [430, 76] on button "Review" at bounding box center [432, 82] width 26 height 12
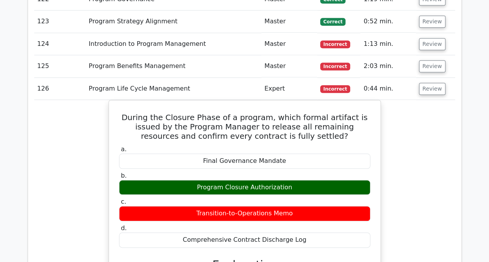
scroll to position [3237, 0]
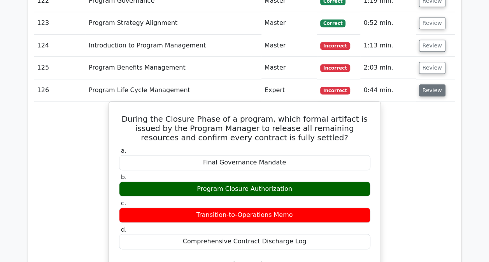
click at [436, 84] on button "Review" at bounding box center [432, 90] width 26 height 12
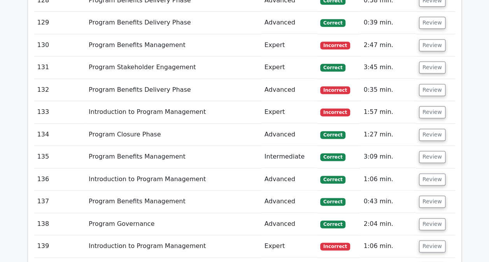
scroll to position [3373, 0]
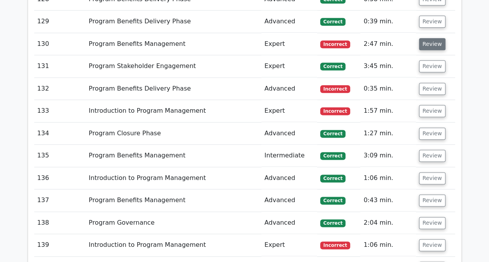
click at [428, 38] on button "Review" at bounding box center [432, 44] width 26 height 12
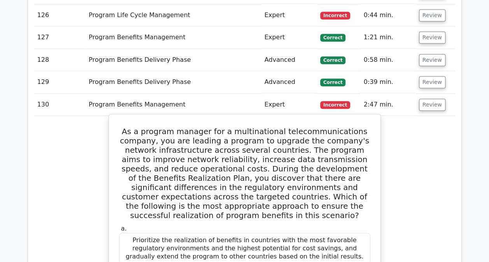
scroll to position [3311, 0]
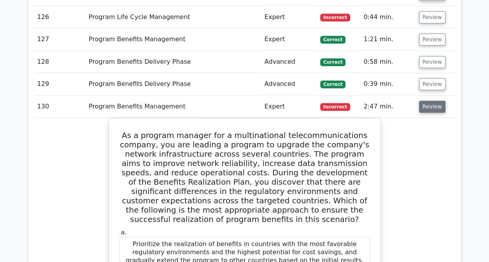
click at [425, 101] on button "Review" at bounding box center [432, 107] width 26 height 12
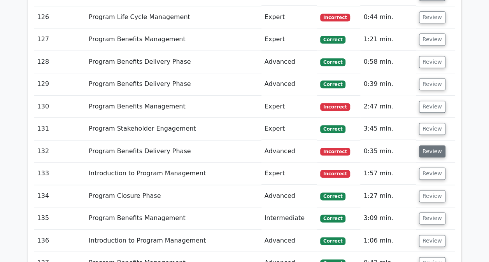
click at [422, 145] on button "Review" at bounding box center [432, 151] width 26 height 12
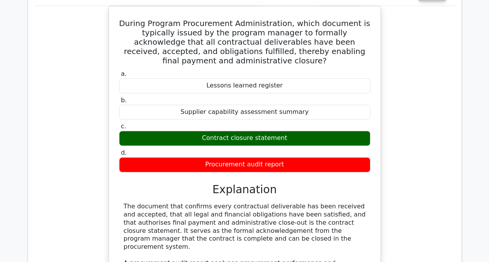
scroll to position [3434, 0]
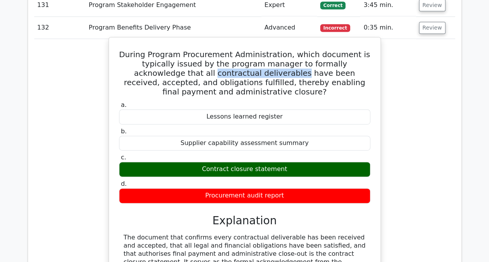
drag, startPoint x: 230, startPoint y: 45, endPoint x: 148, endPoint y: 50, distance: 82.6
click at [148, 50] on h5 "During Program Procurement Administration, which document is typically issued b…" at bounding box center [244, 73] width 253 height 47
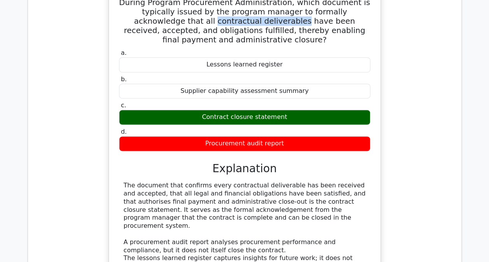
scroll to position [3374, 0]
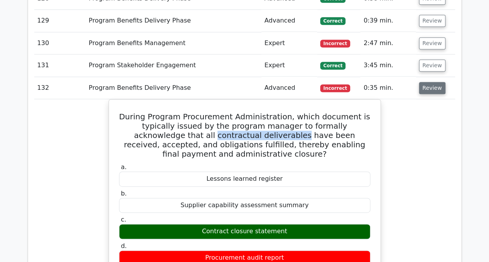
click at [427, 82] on button "Review" at bounding box center [432, 88] width 26 height 12
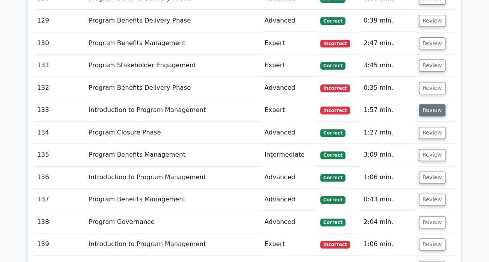
click at [426, 104] on button "Review" at bounding box center [432, 110] width 26 height 12
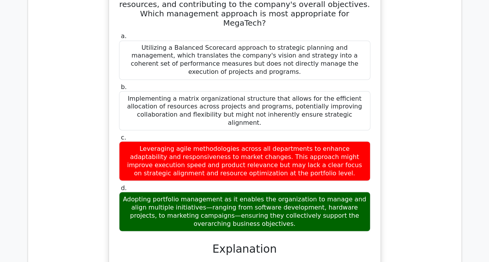
scroll to position [3402, 0]
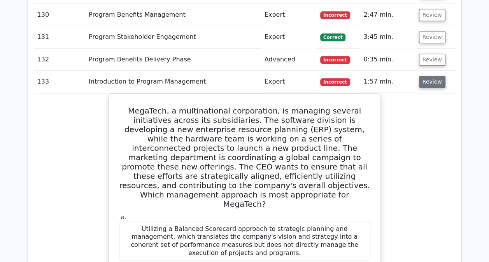
click at [424, 76] on button "Review" at bounding box center [432, 82] width 26 height 12
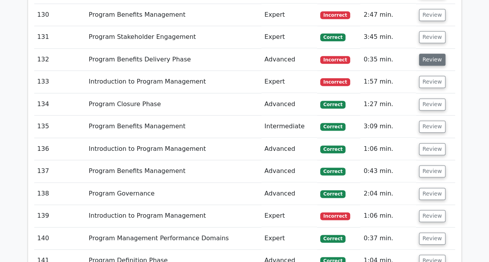
click at [426, 54] on button "Review" at bounding box center [432, 60] width 26 height 12
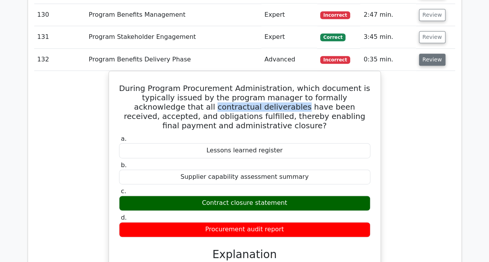
click at [426, 54] on button "Review" at bounding box center [432, 60] width 26 height 12
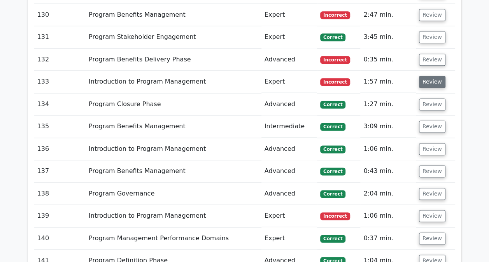
click at [422, 76] on button "Review" at bounding box center [432, 82] width 26 height 12
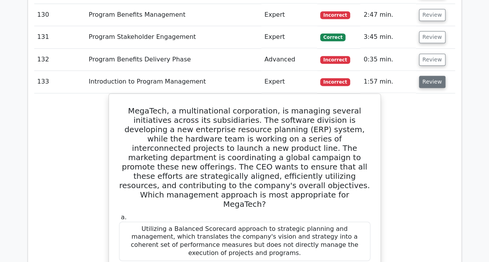
click at [422, 76] on button "Review" at bounding box center [432, 82] width 26 height 12
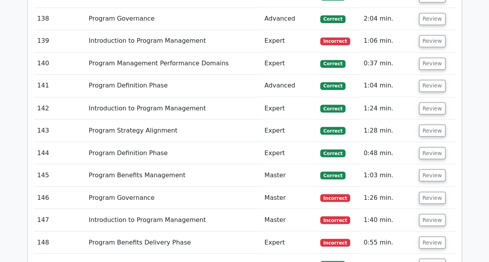
scroll to position [3579, 0]
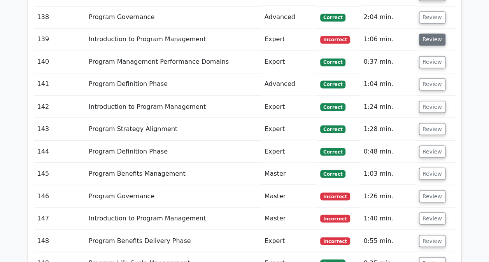
click at [428, 33] on button "Review" at bounding box center [432, 39] width 26 height 12
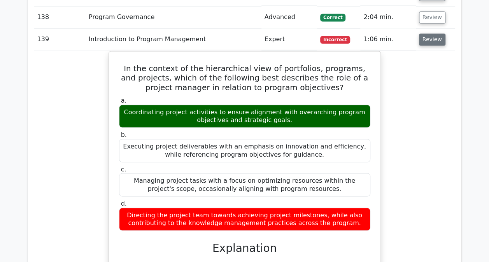
click at [423, 33] on button "Review" at bounding box center [432, 39] width 26 height 12
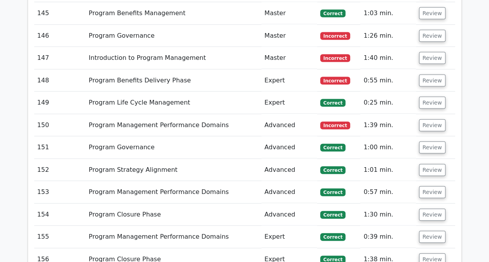
scroll to position [3740, 0]
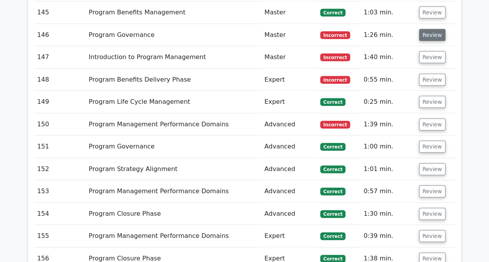
click at [427, 29] on button "Review" at bounding box center [432, 35] width 26 height 12
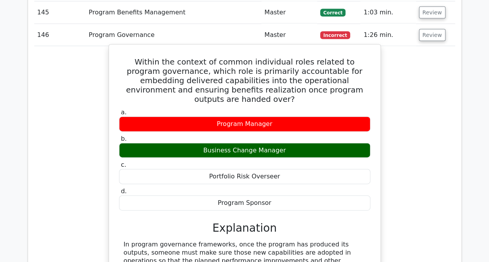
click at [326, 57] on h5 "Within the context of common individual roles related to program governance, wh…" at bounding box center [244, 80] width 253 height 47
drag, startPoint x: 326, startPoint y: 40, endPoint x: 290, endPoint y: 100, distance: 69.1
click at [290, 135] on label "b. Business Change Manager" at bounding box center [244, 146] width 251 height 23
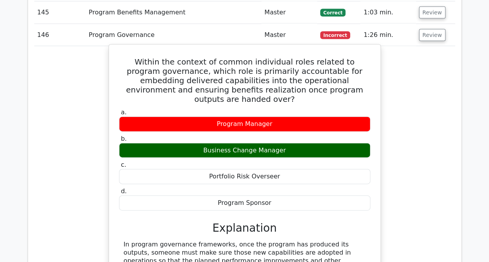
click at [330, 57] on h5 "Within the context of common individual roles related to program governance, wh…" at bounding box center [244, 80] width 253 height 47
copy h5 "embedding"
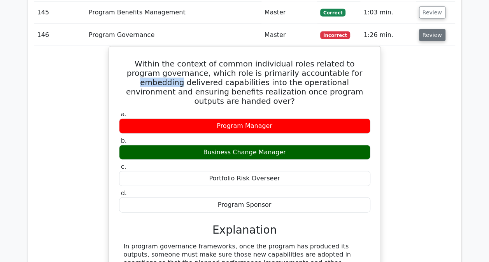
click at [426, 29] on button "Review" at bounding box center [432, 35] width 26 height 12
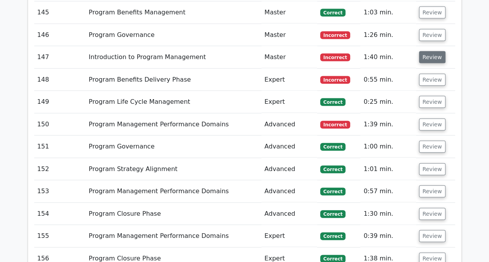
click at [427, 51] on button "Review" at bounding box center [432, 57] width 26 height 12
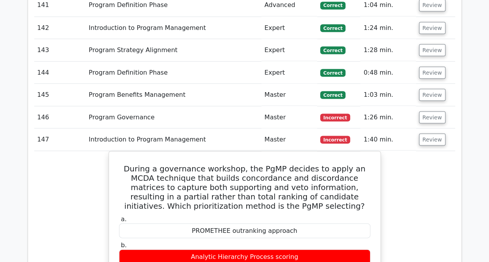
scroll to position [3657, 0]
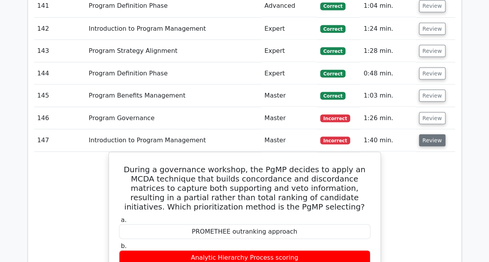
click at [429, 134] on button "Review" at bounding box center [432, 140] width 26 height 12
